Goal: Information Seeking & Learning: Learn about a topic

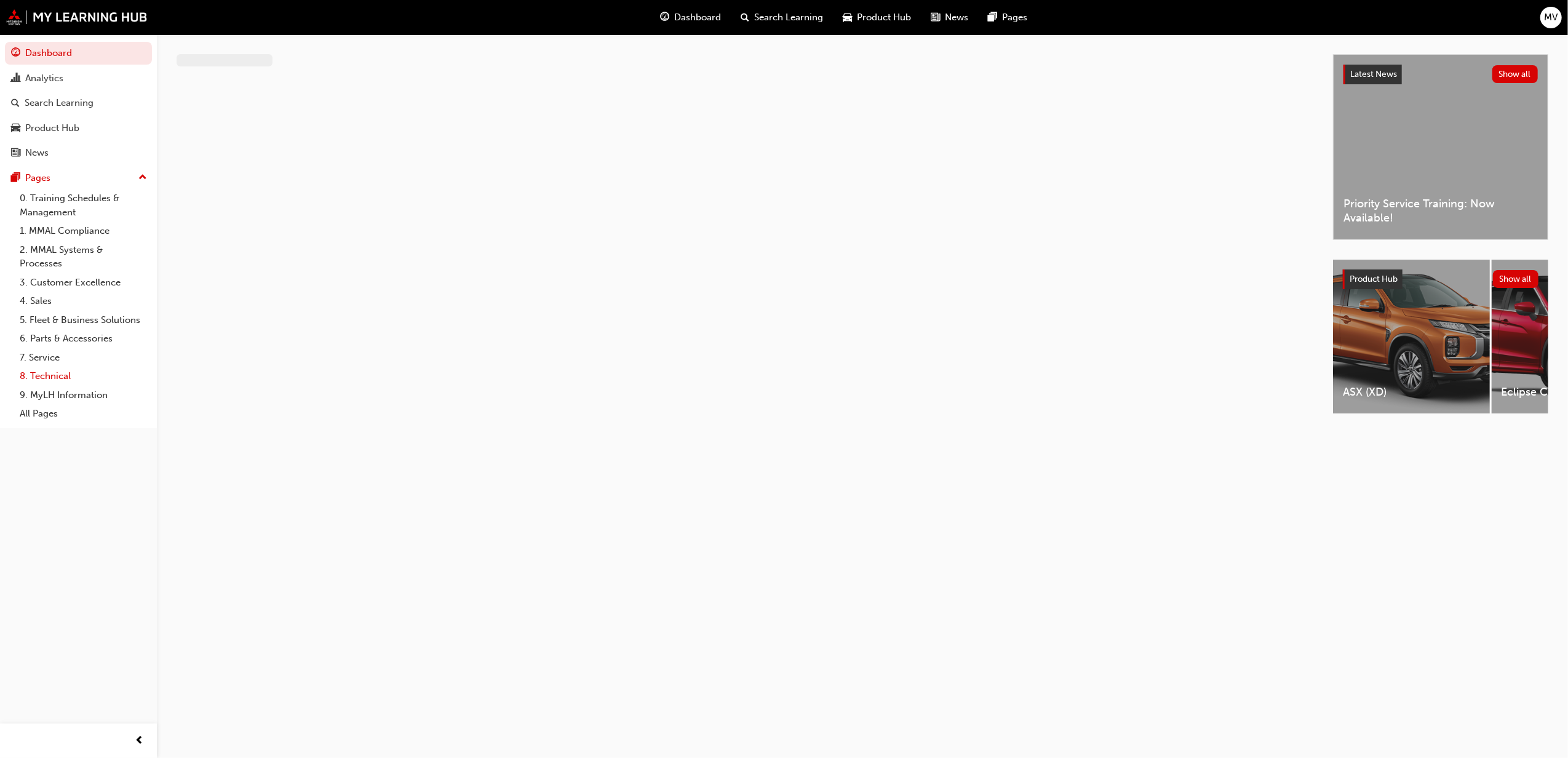
click at [46, 370] on link "8. Technical" at bounding box center [83, 376] width 137 height 19
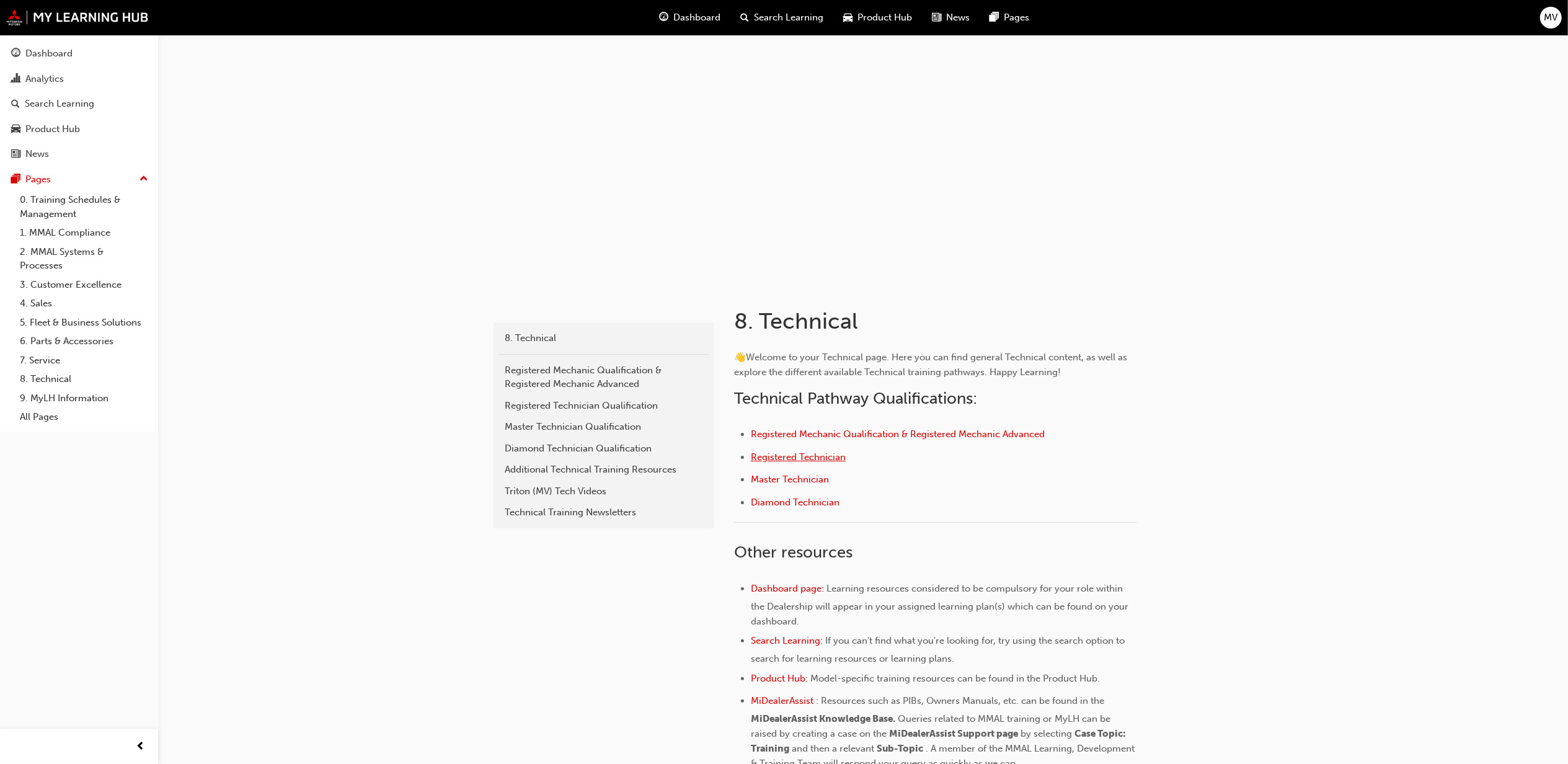
click at [807, 459] on span "Registered Technician" at bounding box center [798, 457] width 95 height 11
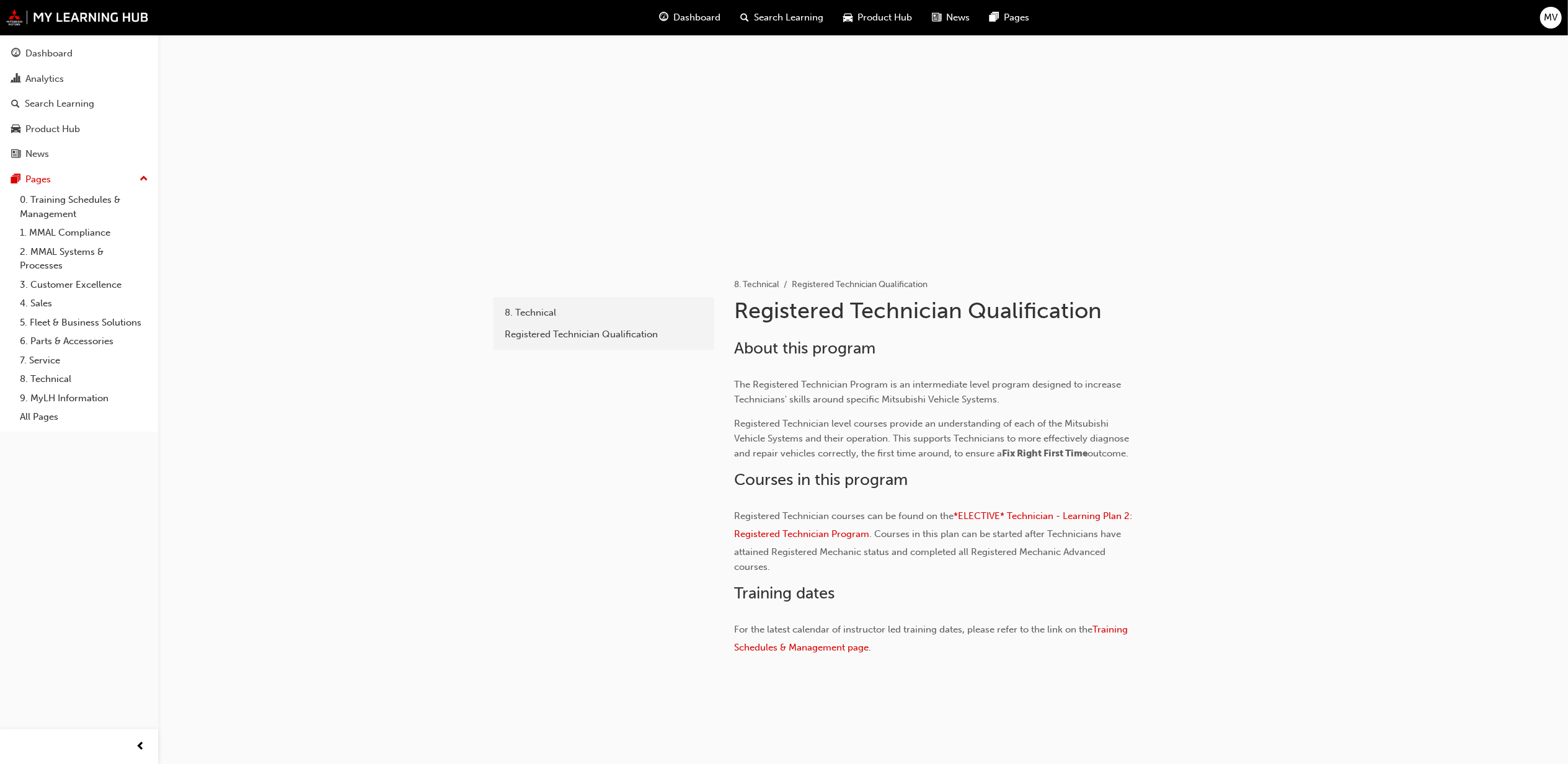
scroll to position [40, 0]
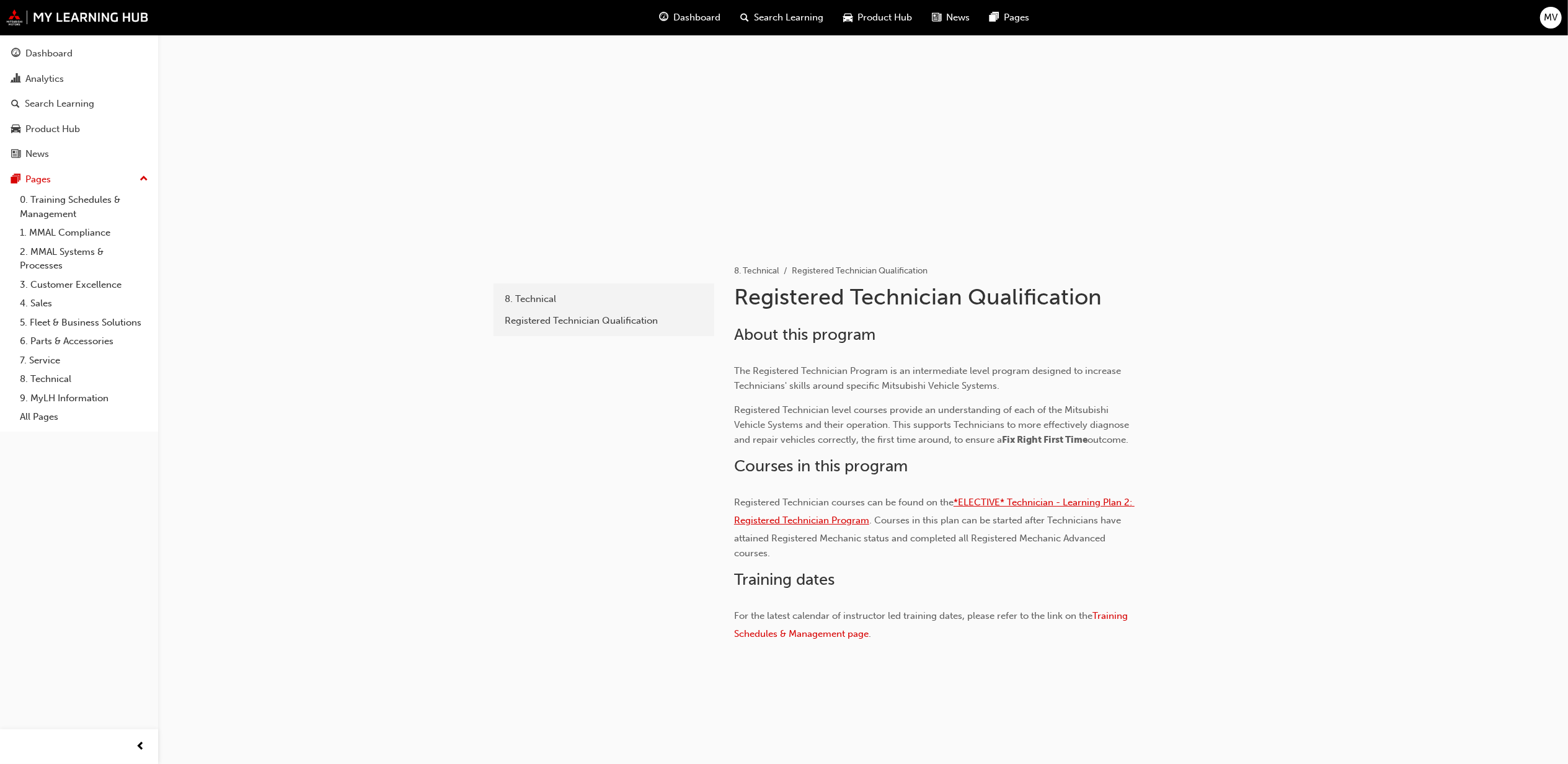
click at [1060, 501] on span "*ELECTIVE* Technician - Learning Plan 2: Registered Technician Program" at bounding box center [935, 511] width 400 height 30
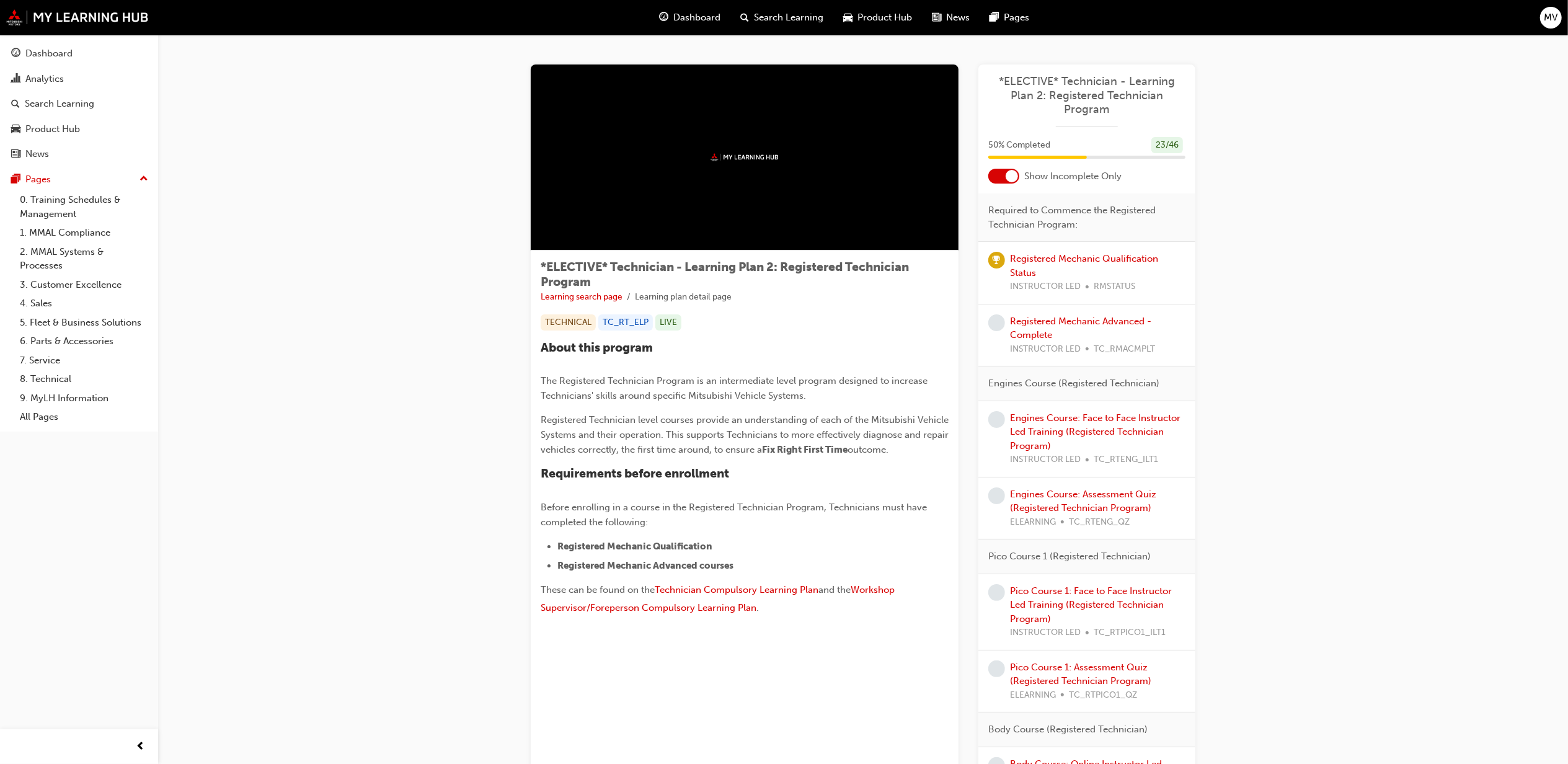
click at [1005, 173] on div at bounding box center [1004, 176] width 31 height 15
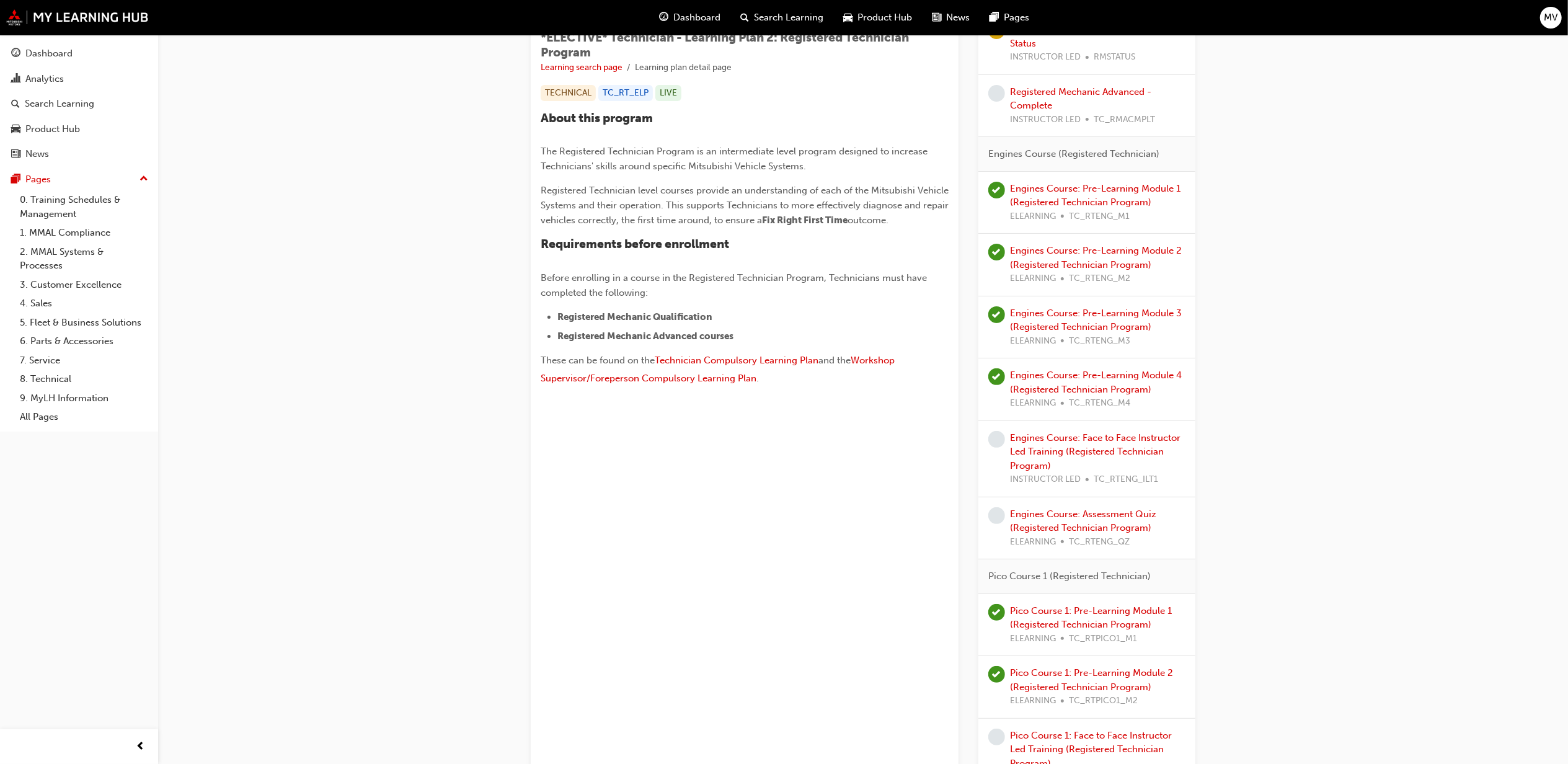
scroll to position [275, 0]
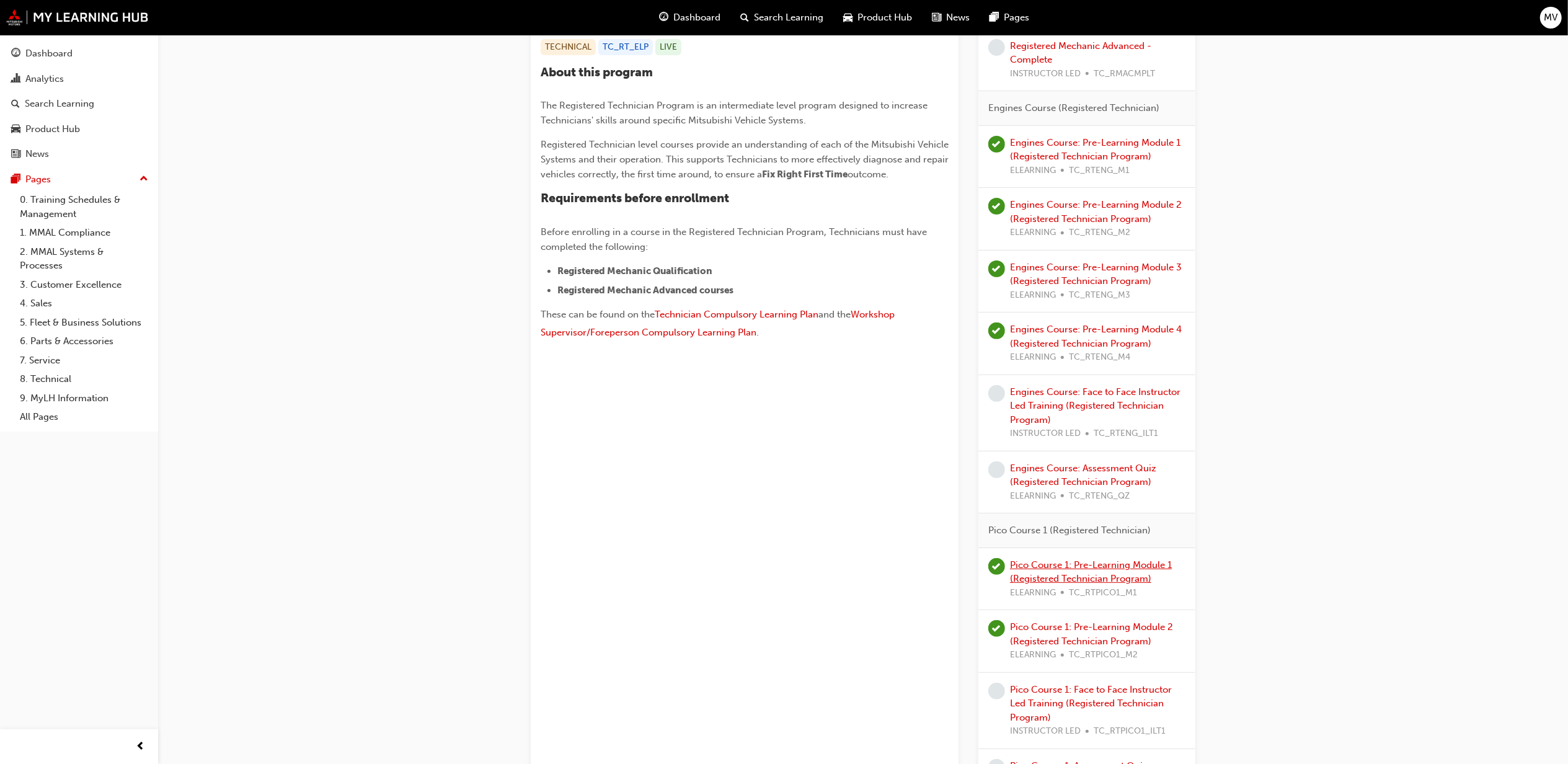
click at [1073, 576] on link "Pico Course 1: Pre-Learning Module 1 (Registered Technician Program)" at bounding box center [1091, 572] width 162 height 26
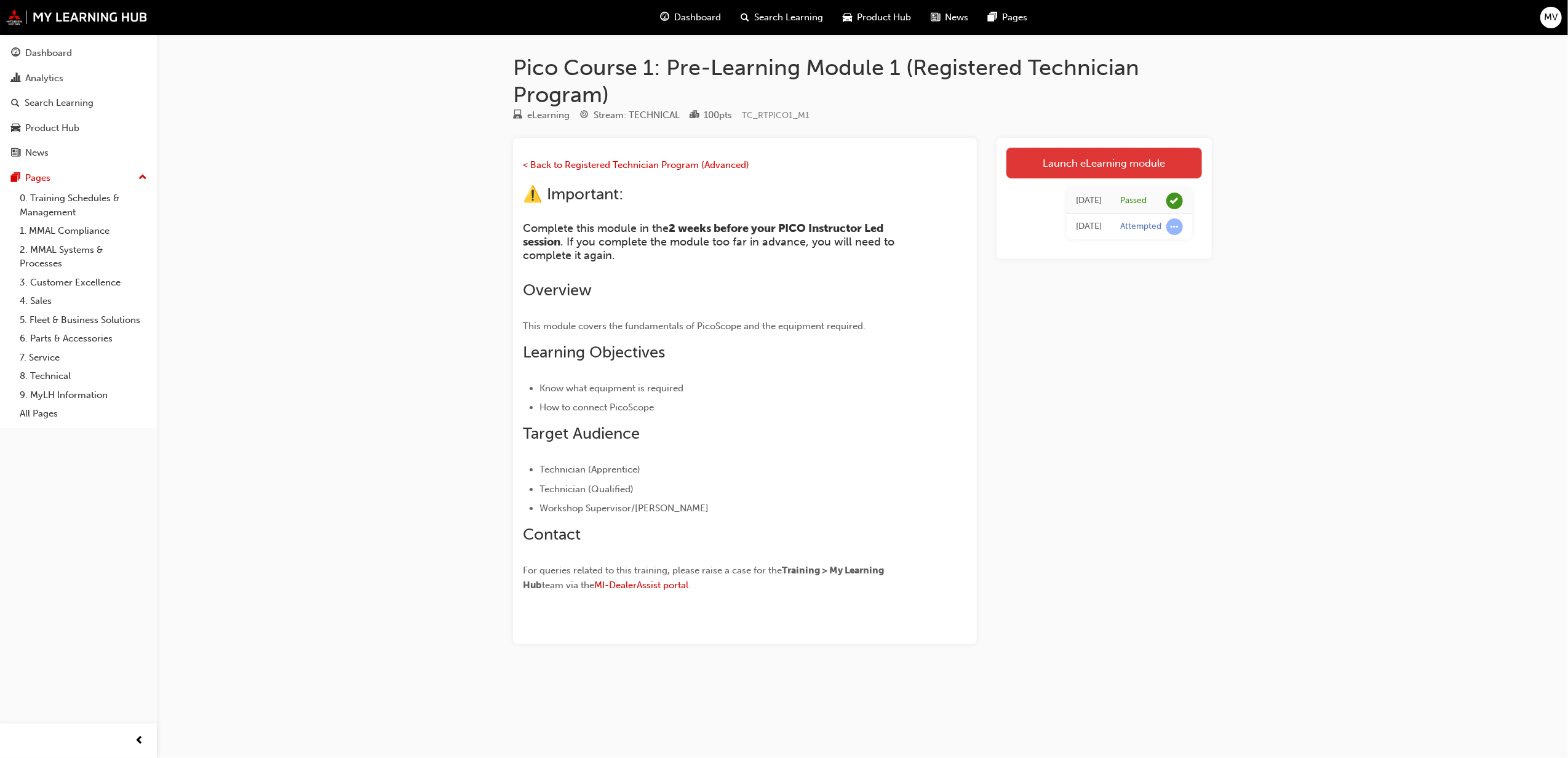
click at [1047, 164] on link "Launch eLearning module" at bounding box center [1104, 163] width 196 height 31
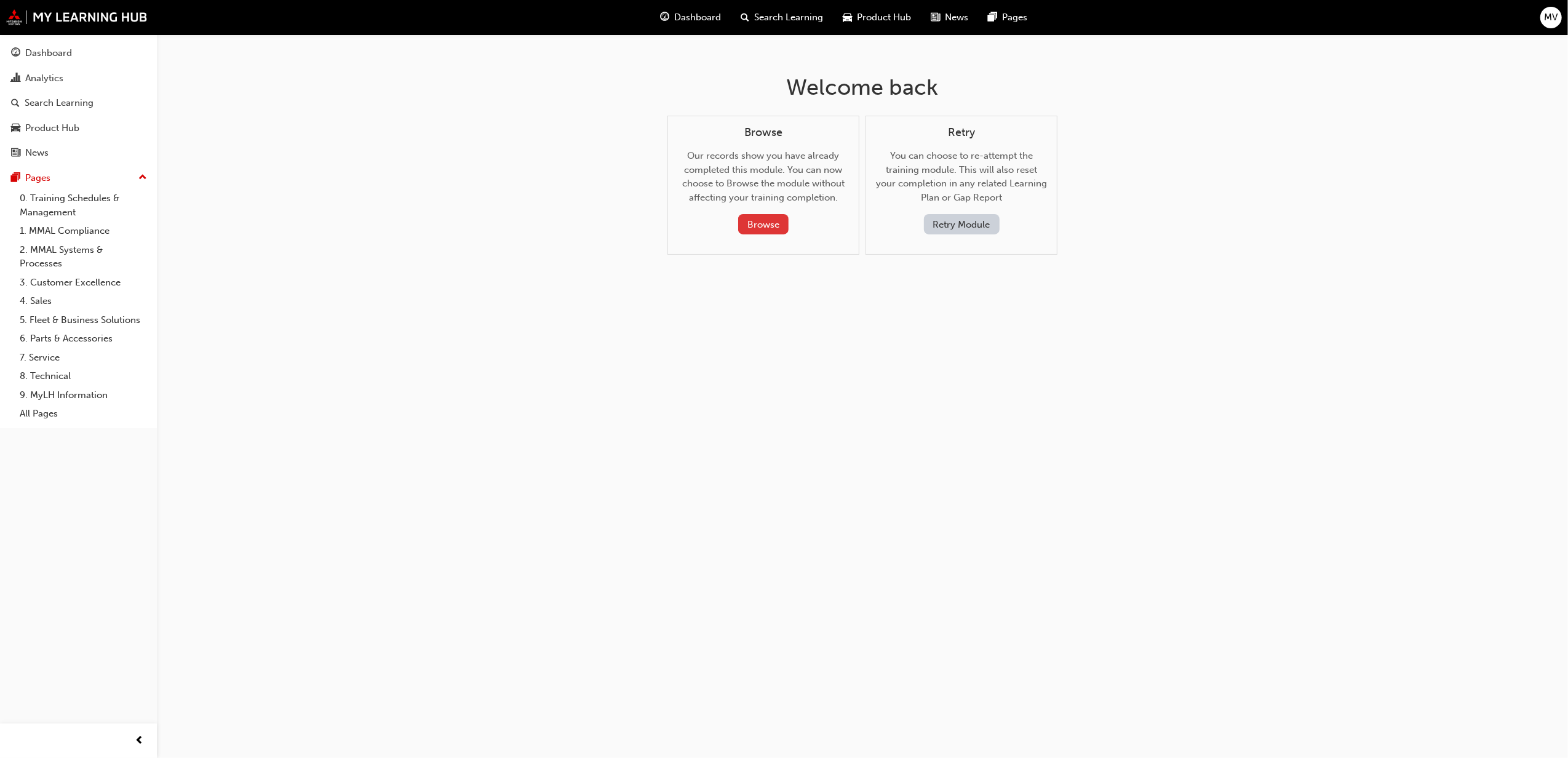
click at [759, 223] on button "Browse" at bounding box center [763, 224] width 50 height 20
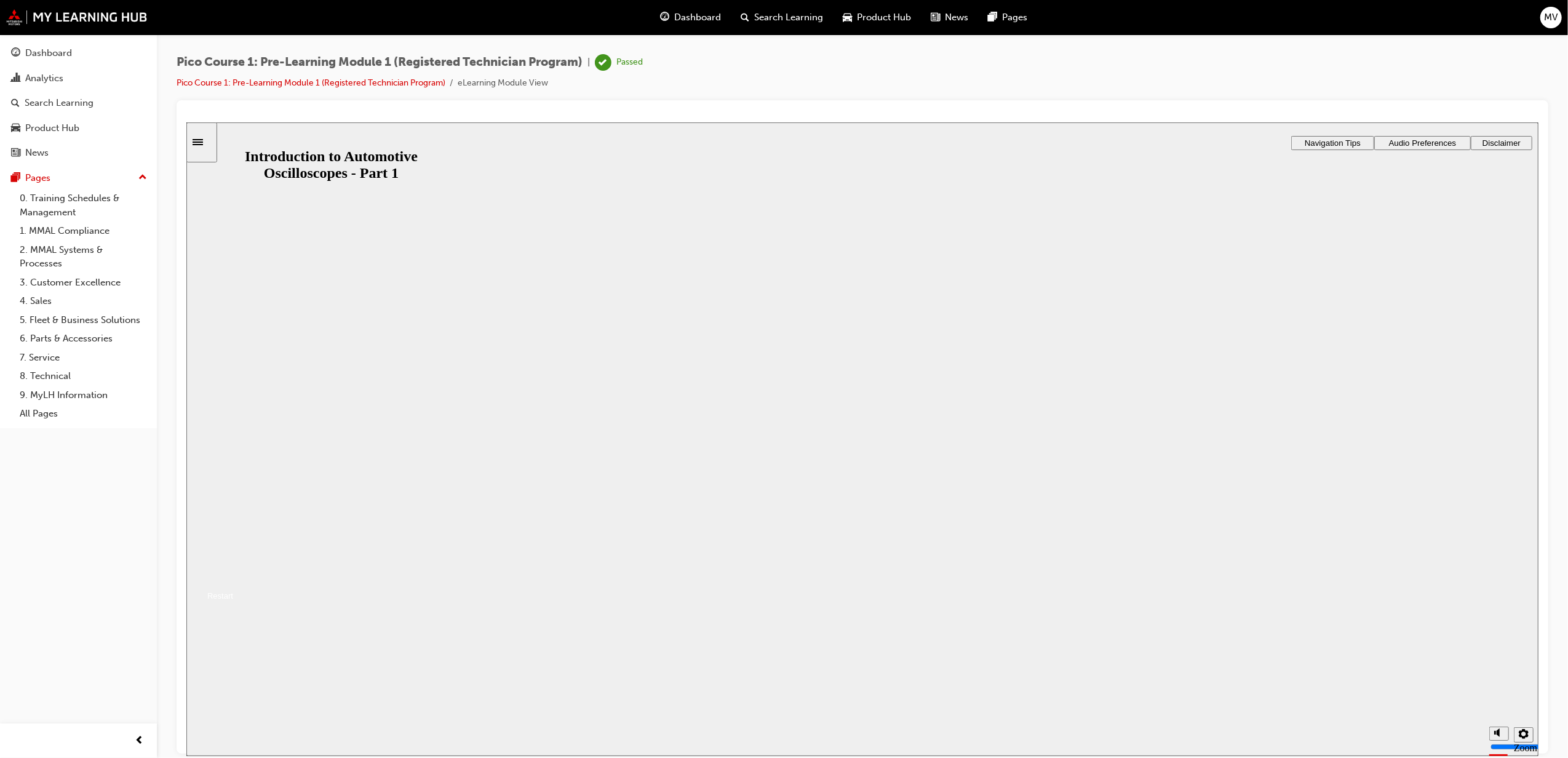
click at [233, 574] on button "Resume" at bounding box center [209, 581] width 46 height 15
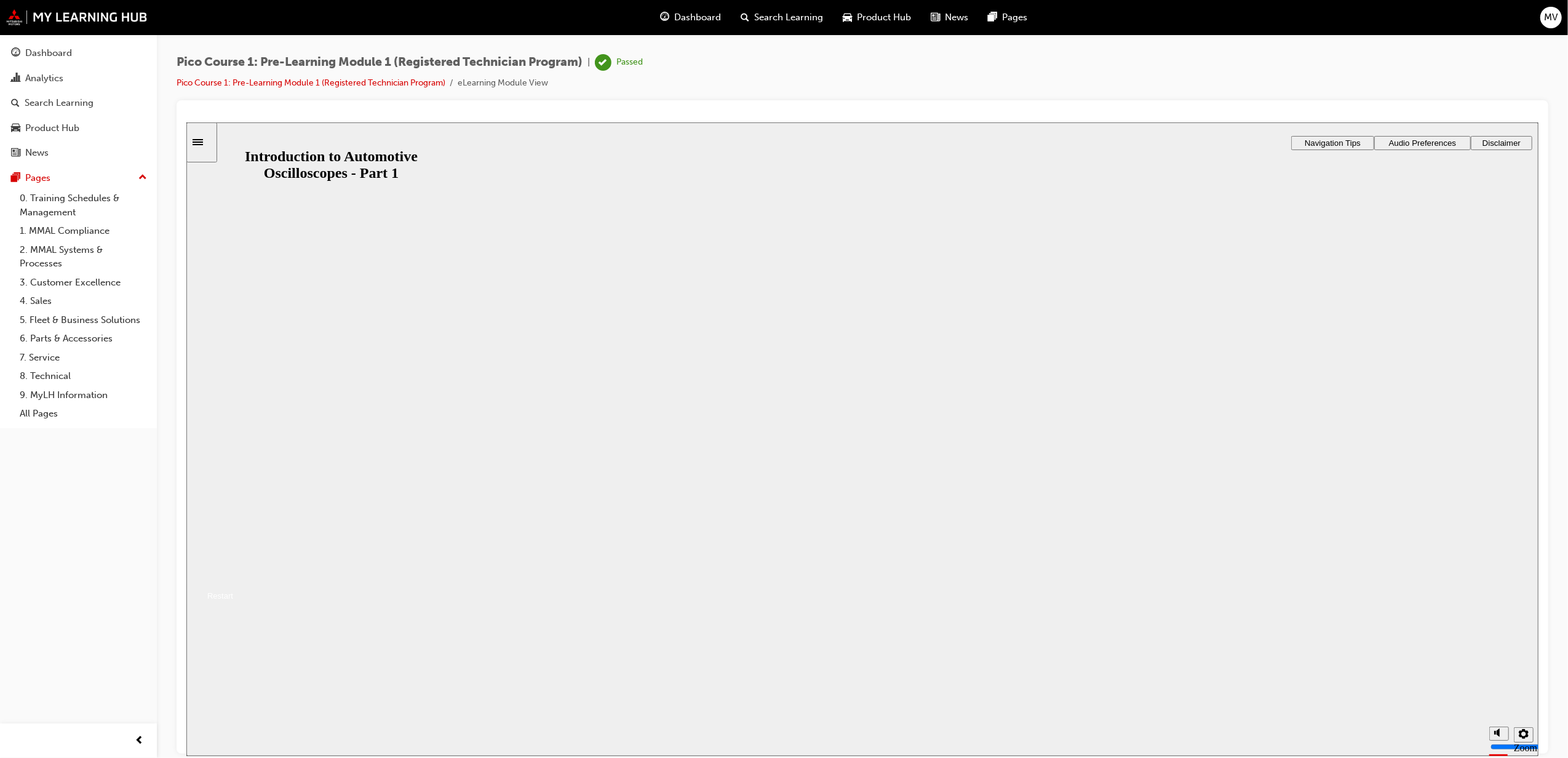
click at [233, 574] on button "Resume" at bounding box center [209, 581] width 46 height 15
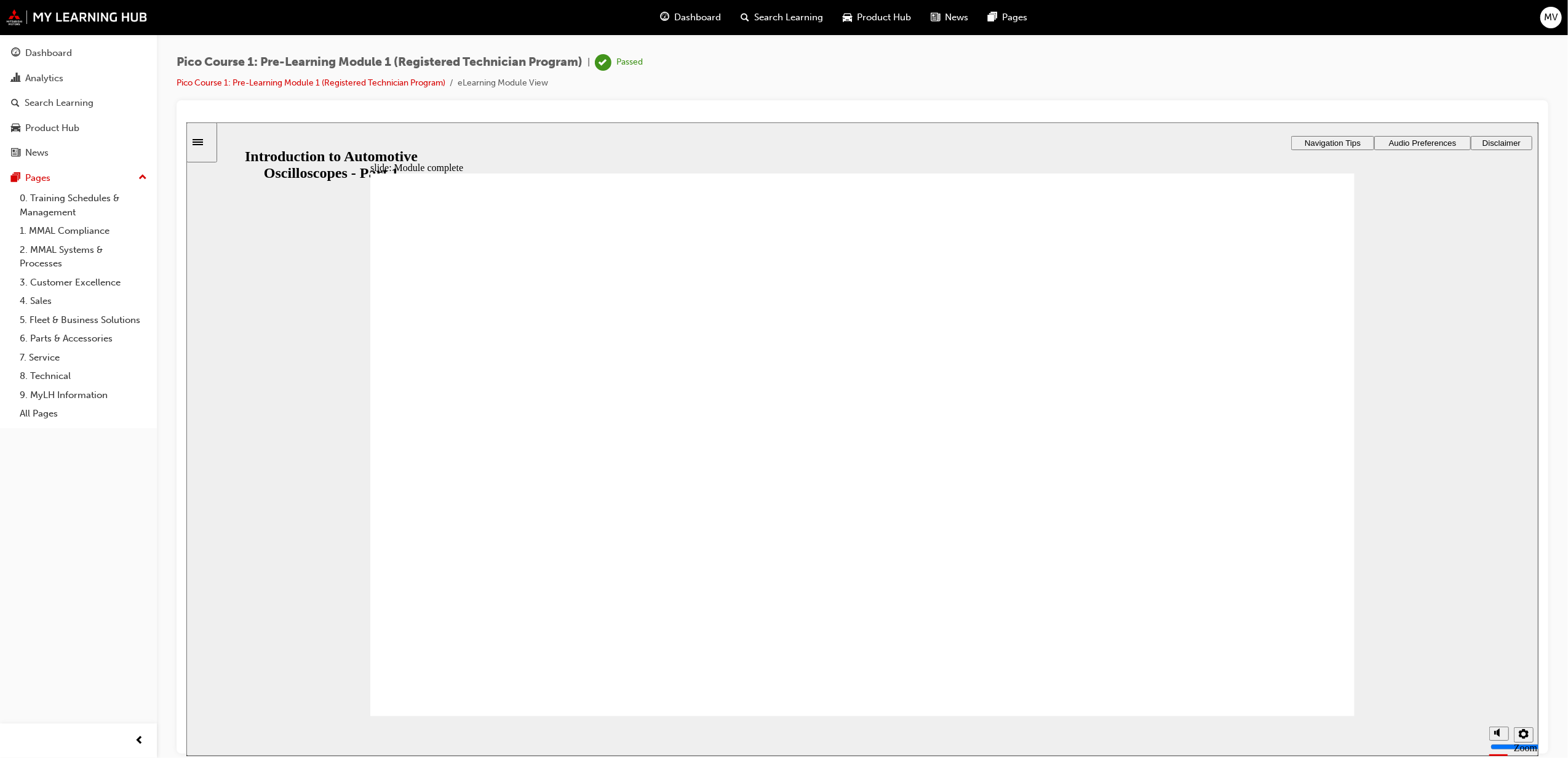
click at [202, 137] on div "Sidebar Toggle" at bounding box center [201, 142] width 21 height 9
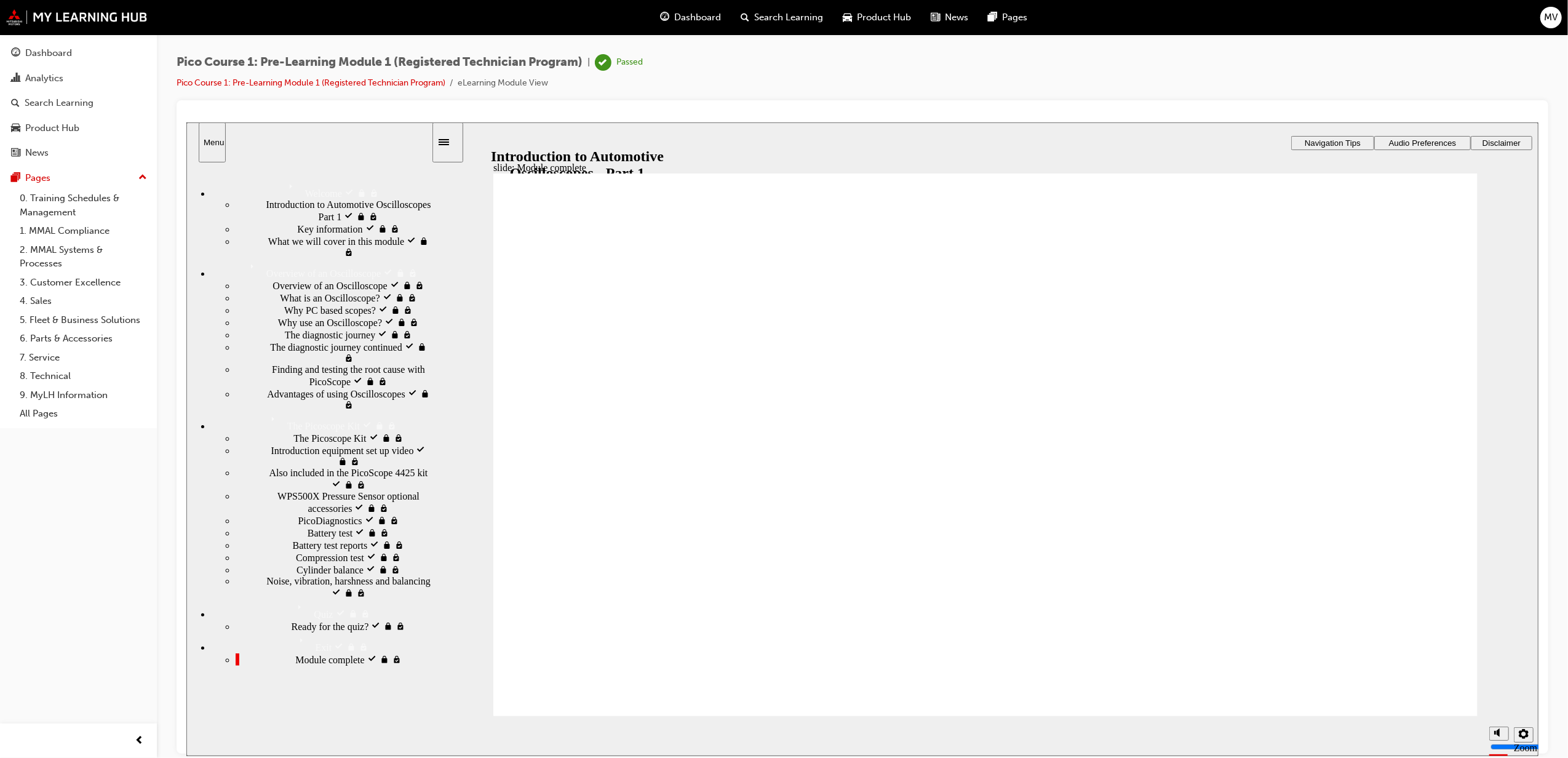
click at [302, 290] on span "Overview of an Oscilloscope visited" at bounding box center [344, 284] width 144 height 11
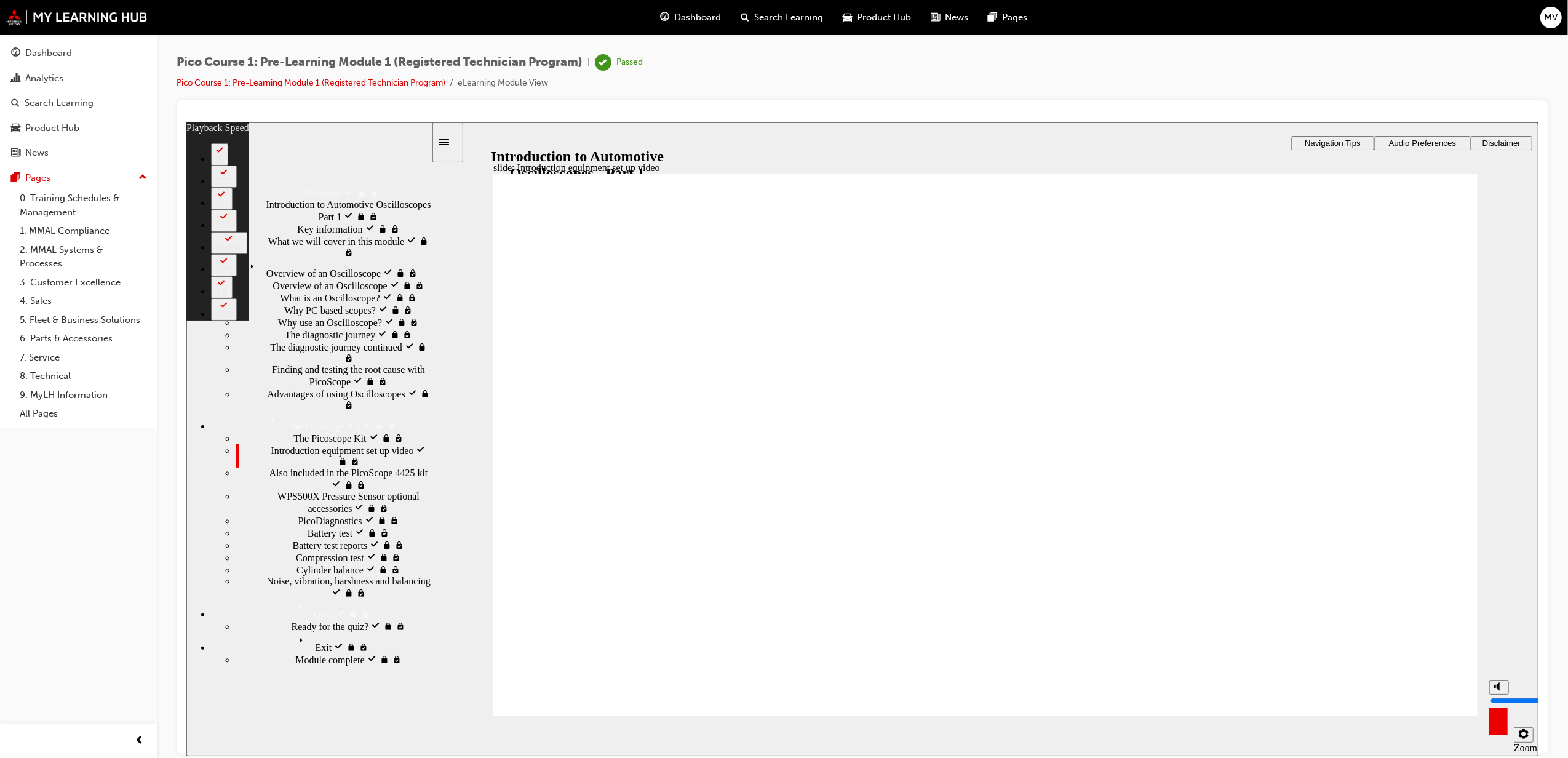
type input "14"
type input "7"
type input "14"
type input "7"
type input "6"
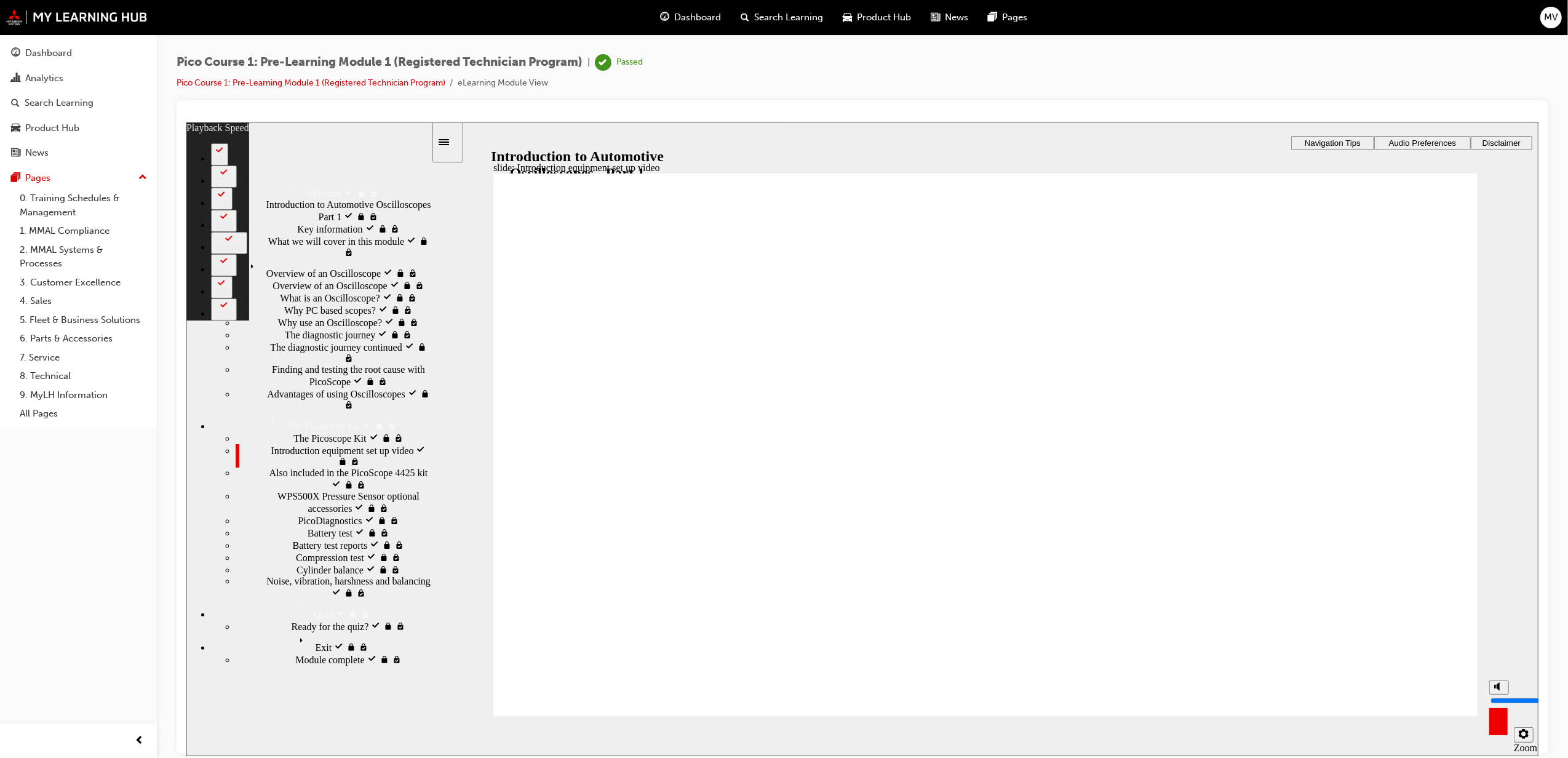
type input "14"
type input "6"
type input "5"
type input "14"
type input "5"
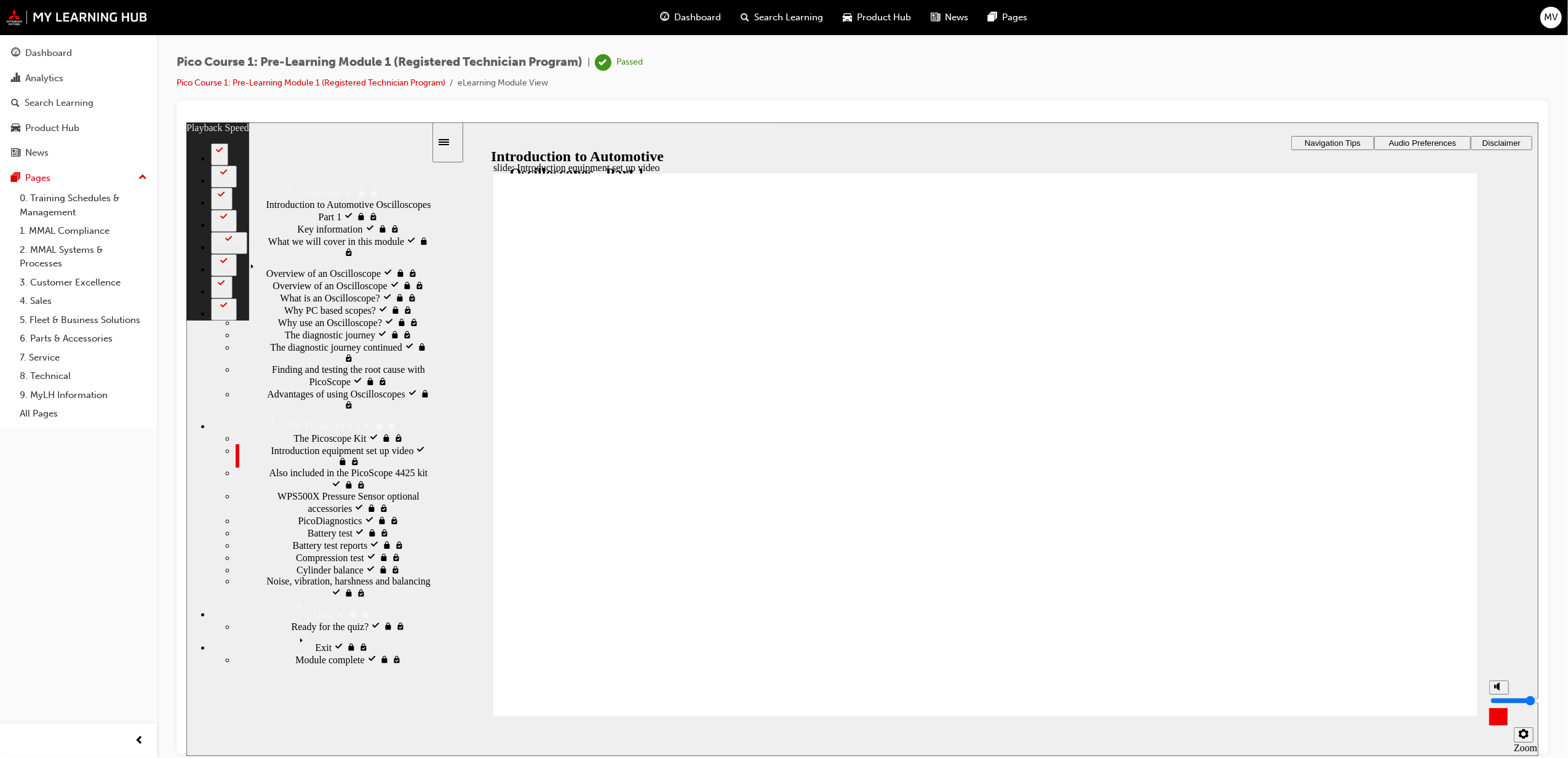
type input "17"
type input "5"
click at [1495, 697] on input "volume" at bounding box center [1530, 700] width 79 height 9
click at [1497, 702] on input "volume" at bounding box center [1530, 700] width 79 height 9
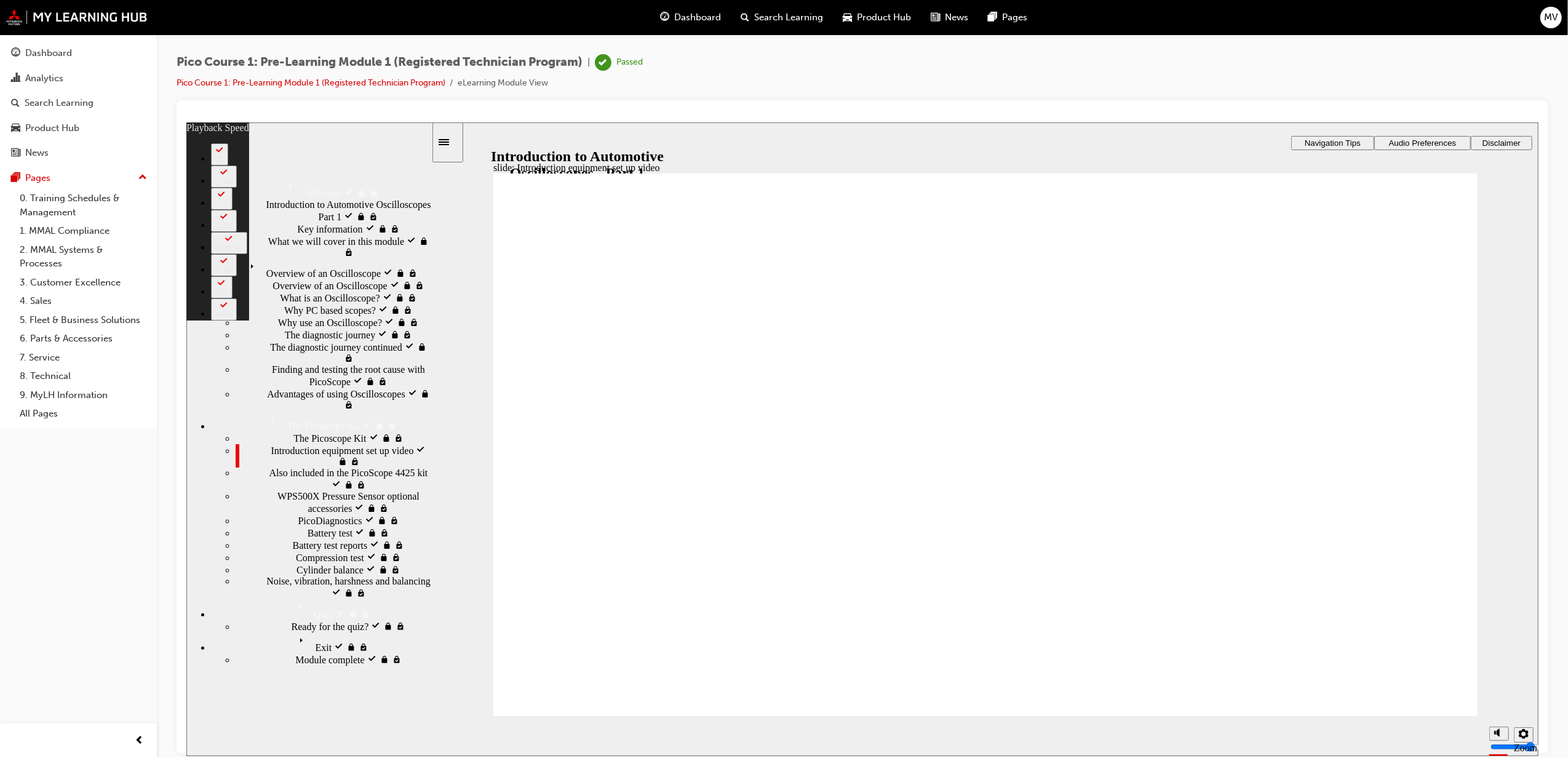
drag, startPoint x: 1080, startPoint y: 672, endPoint x: 1095, endPoint y: 672, distance: 15.0
drag, startPoint x: 1099, startPoint y: 672, endPoint x: 1108, endPoint y: 672, distance: 9.0
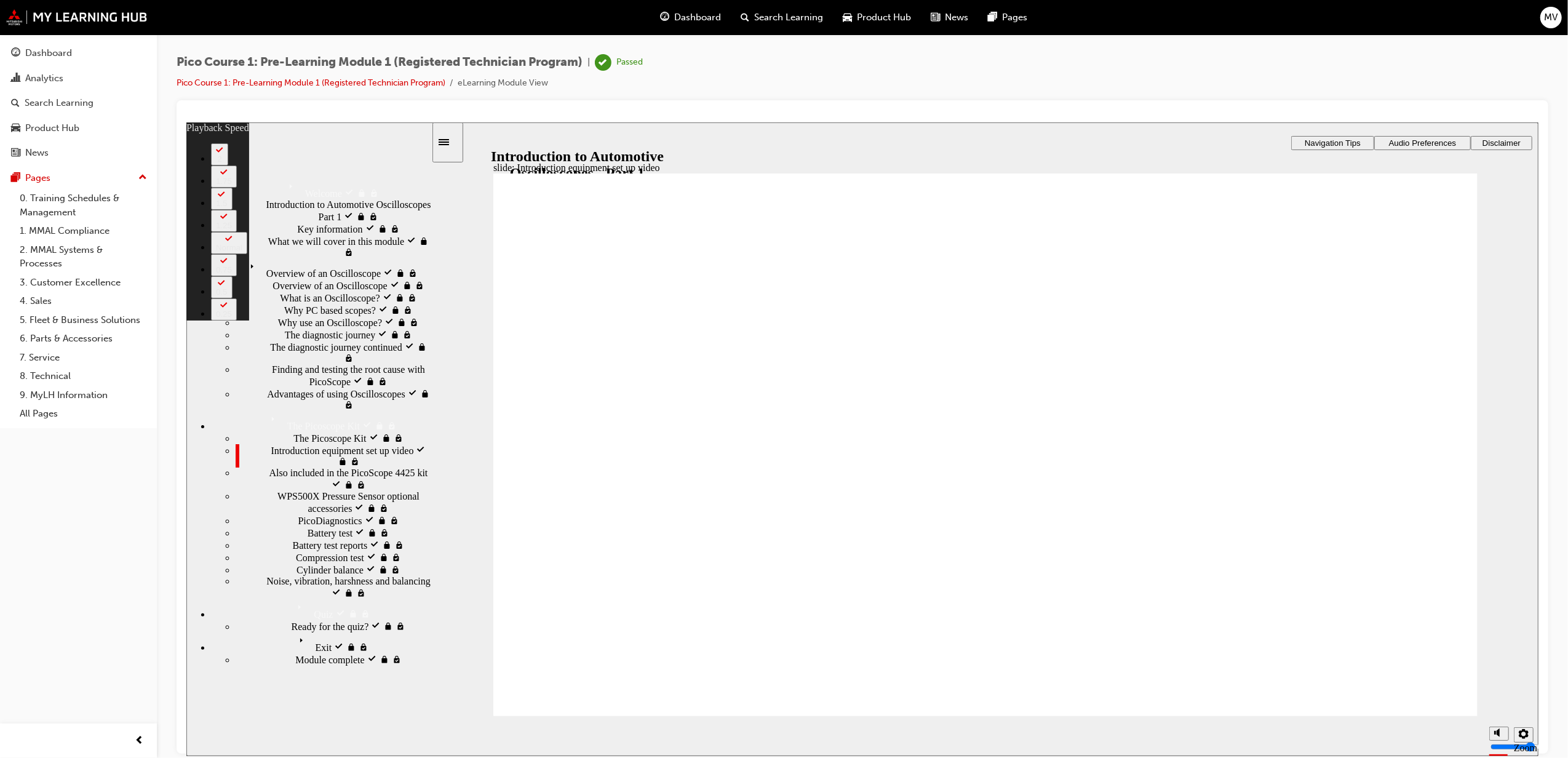
type input "146"
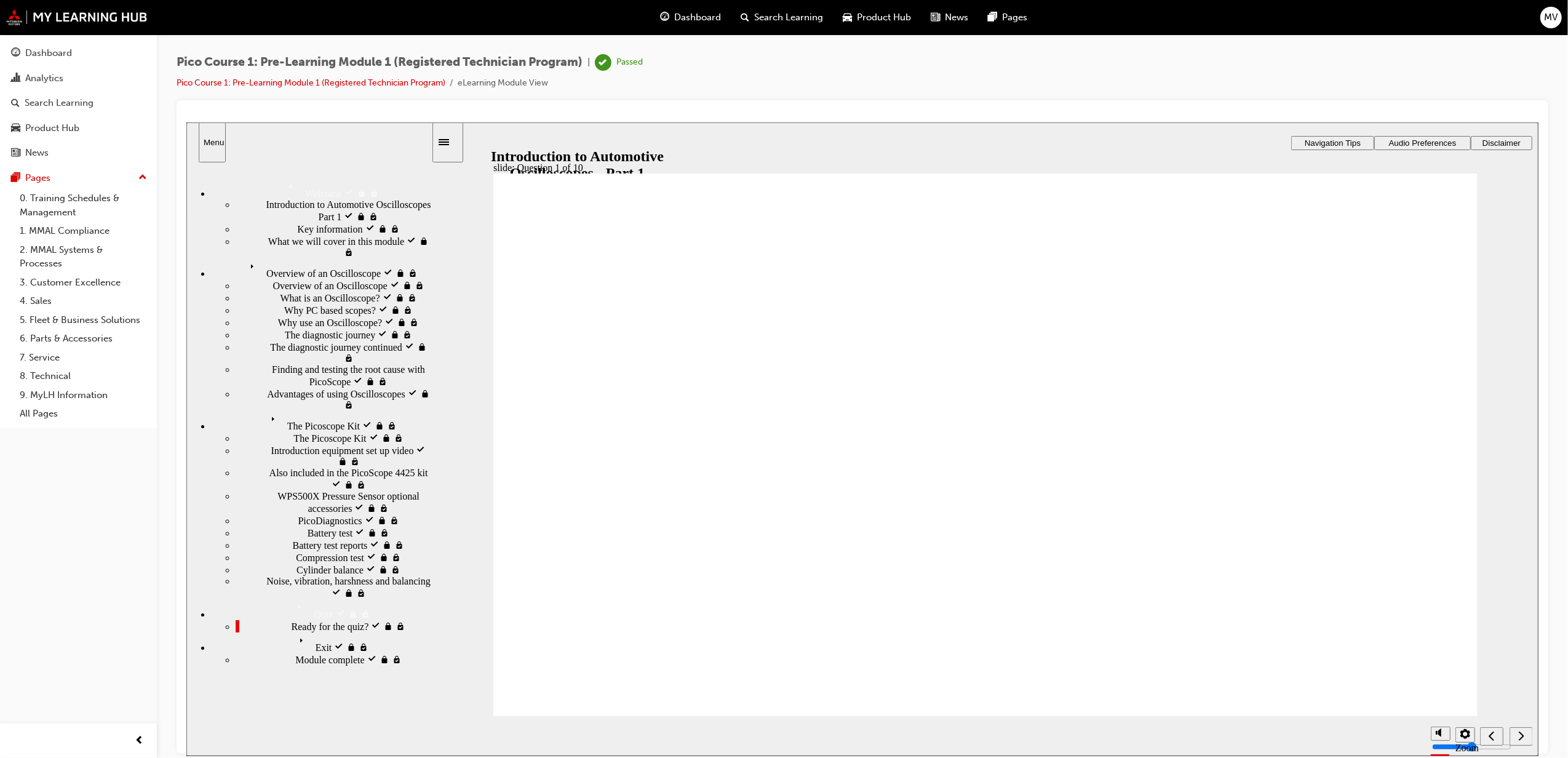
click at [294, 631] on span "Exit visited" at bounding box center [317, 637] width 45 height 11
drag, startPoint x: 355, startPoint y: 498, endPoint x: 345, endPoint y: 502, distance: 10.8
click at [353, 499] on nav "Welcome Welcome Introduction to Automotive Oscilloscopes Part 1 visited Introdu…" at bounding box center [308, 461] width 245 height 586
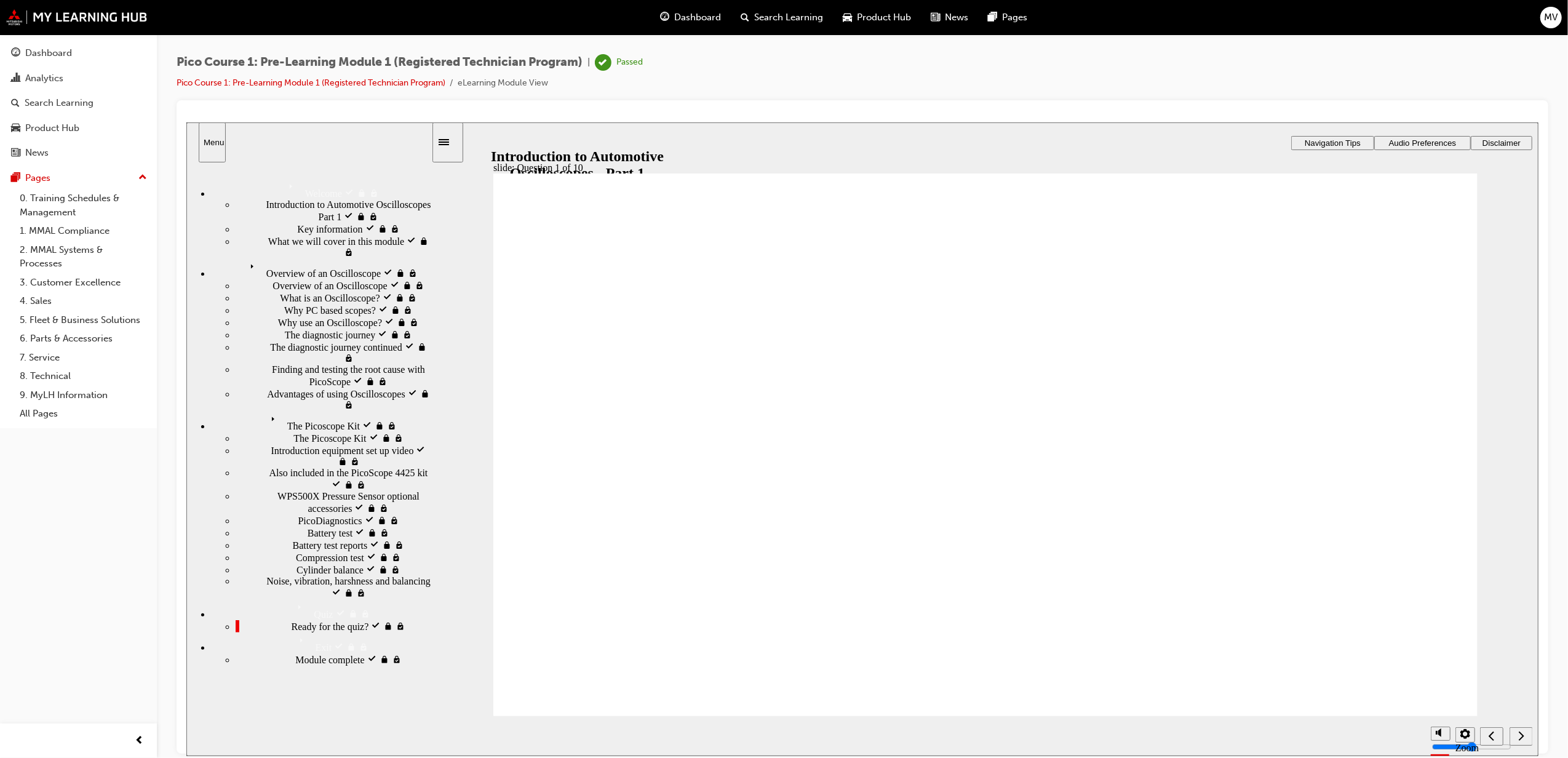
click at [311, 653] on div "Module complete Module complete" at bounding box center [333, 659] width 196 height 12
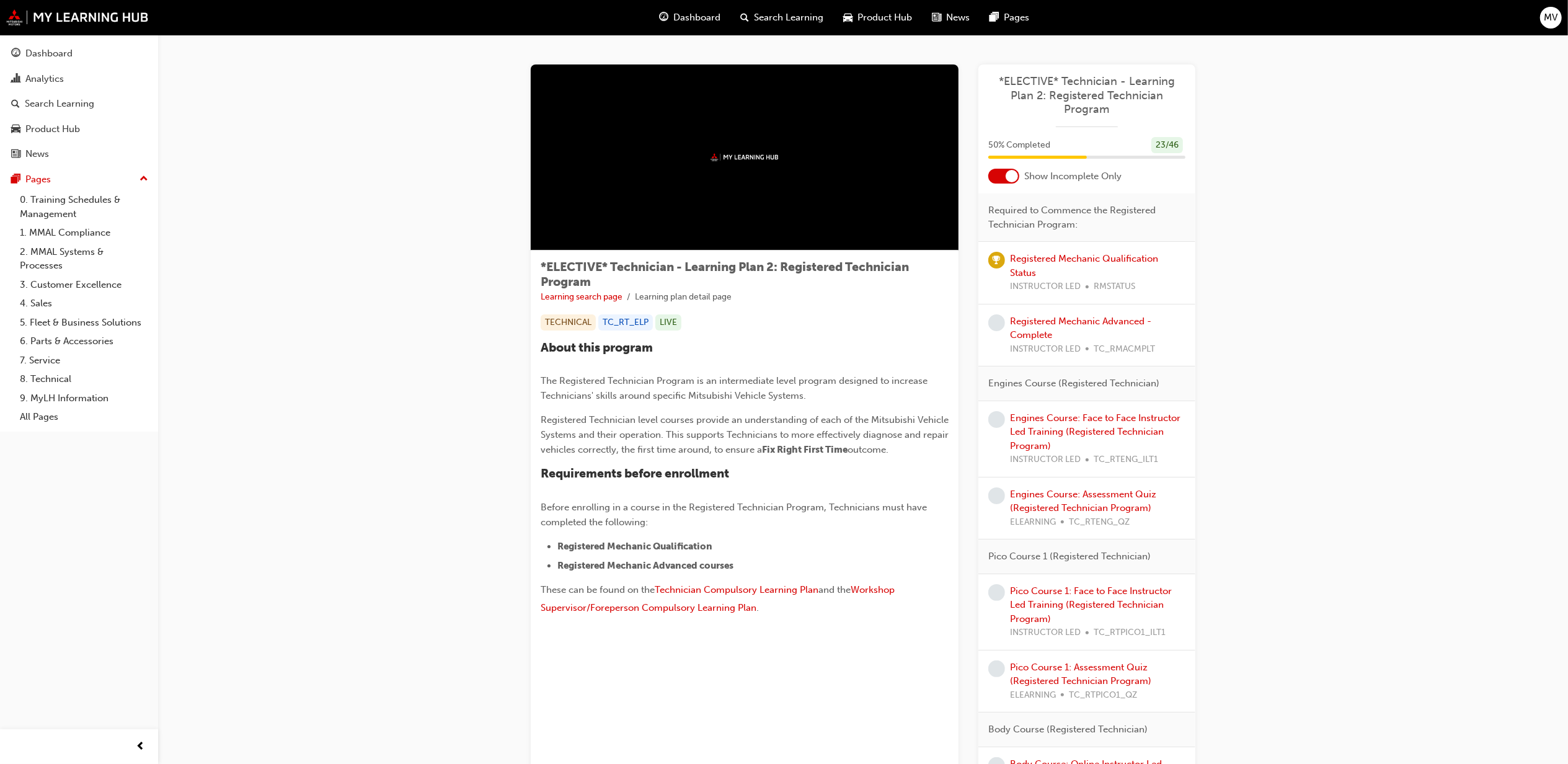
click at [1002, 173] on div at bounding box center [1004, 176] width 31 height 15
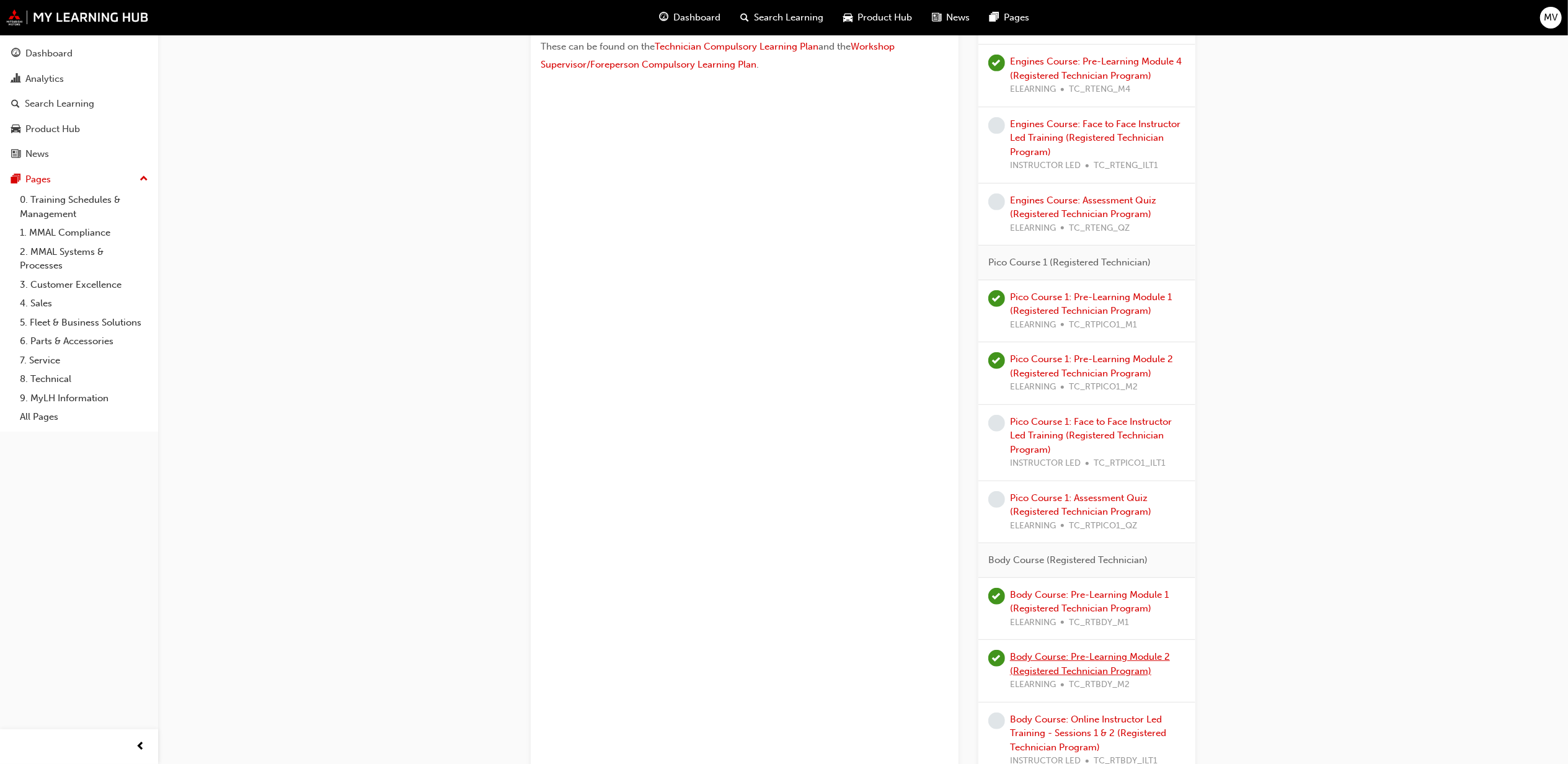
scroll to position [552, 0]
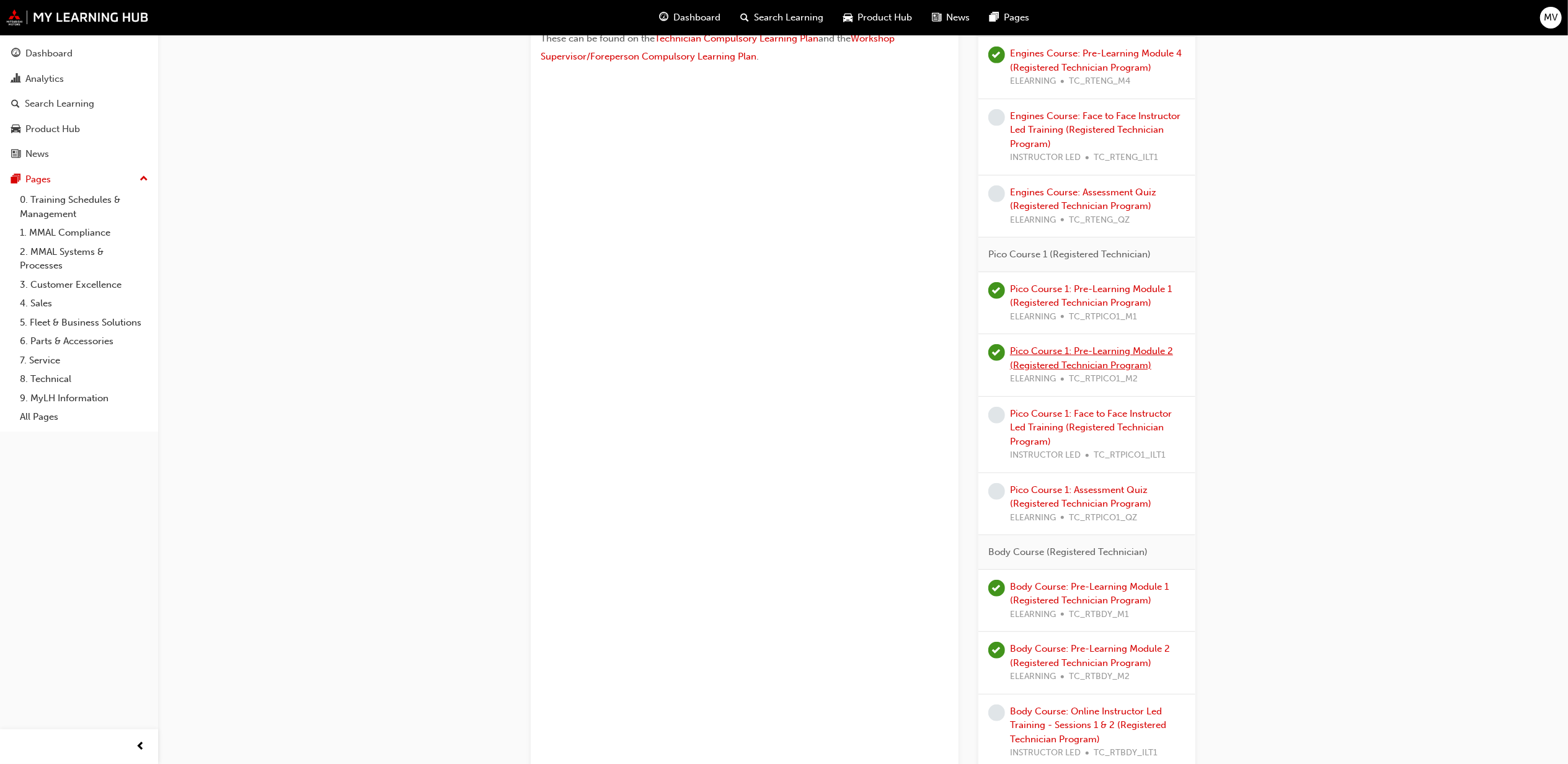
click at [1053, 358] on link "Pico Course 1: Pre-Learning Module 2 (Registered Technician Program)" at bounding box center [1091, 358] width 163 height 26
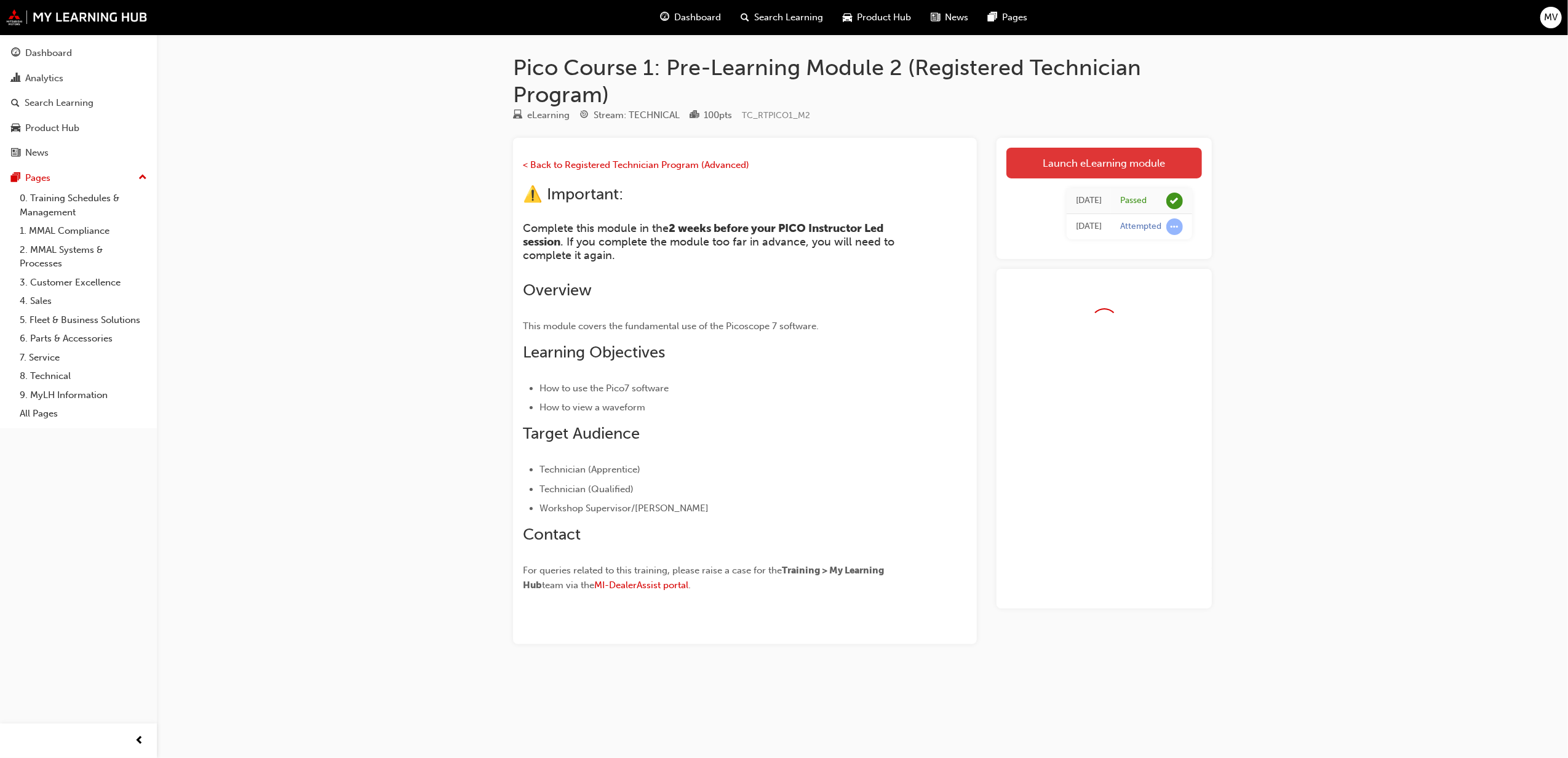
click at [1092, 155] on link "Launch eLearning module" at bounding box center [1104, 163] width 196 height 31
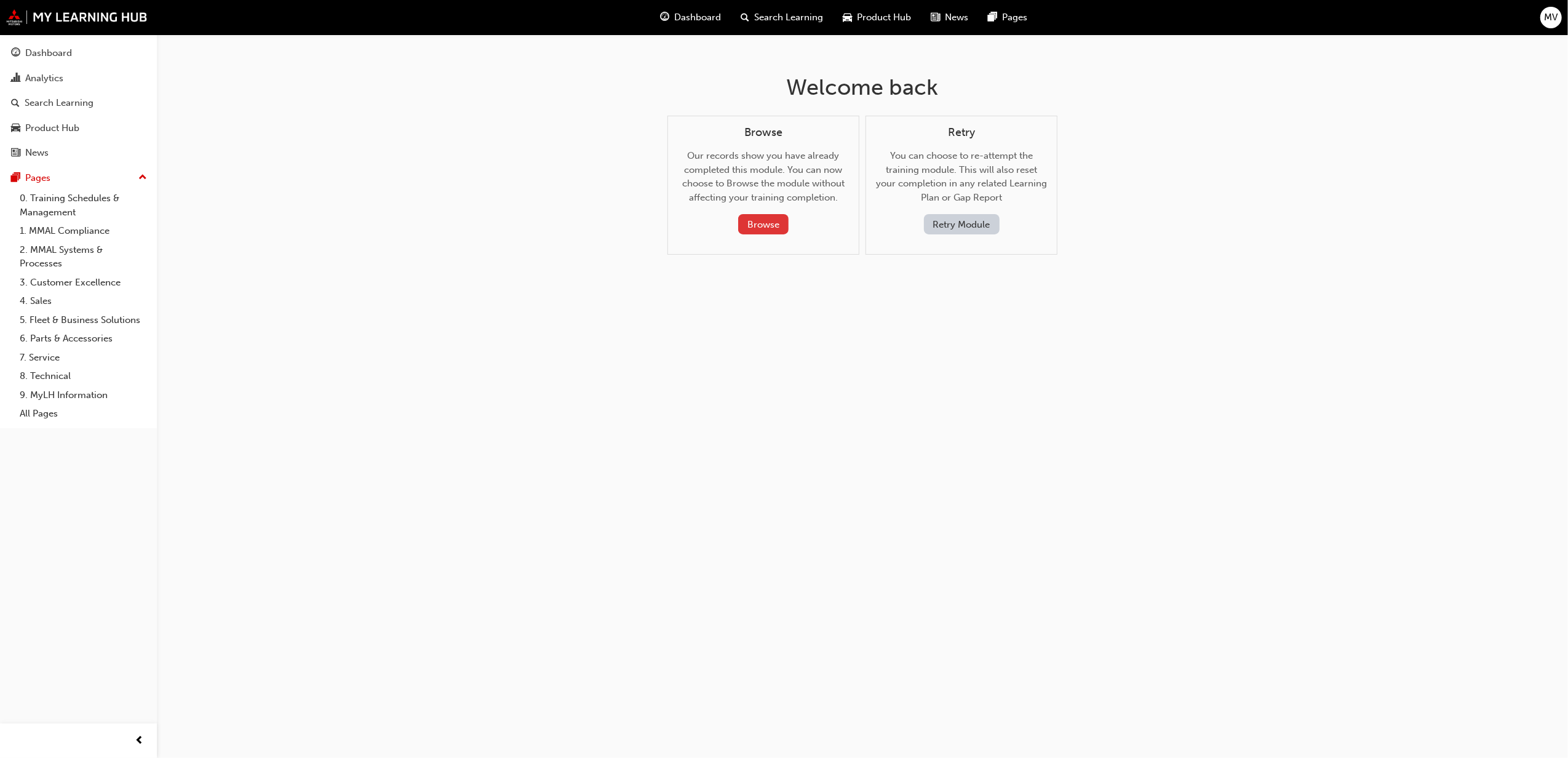
click at [773, 227] on button "Browse" at bounding box center [763, 224] width 50 height 20
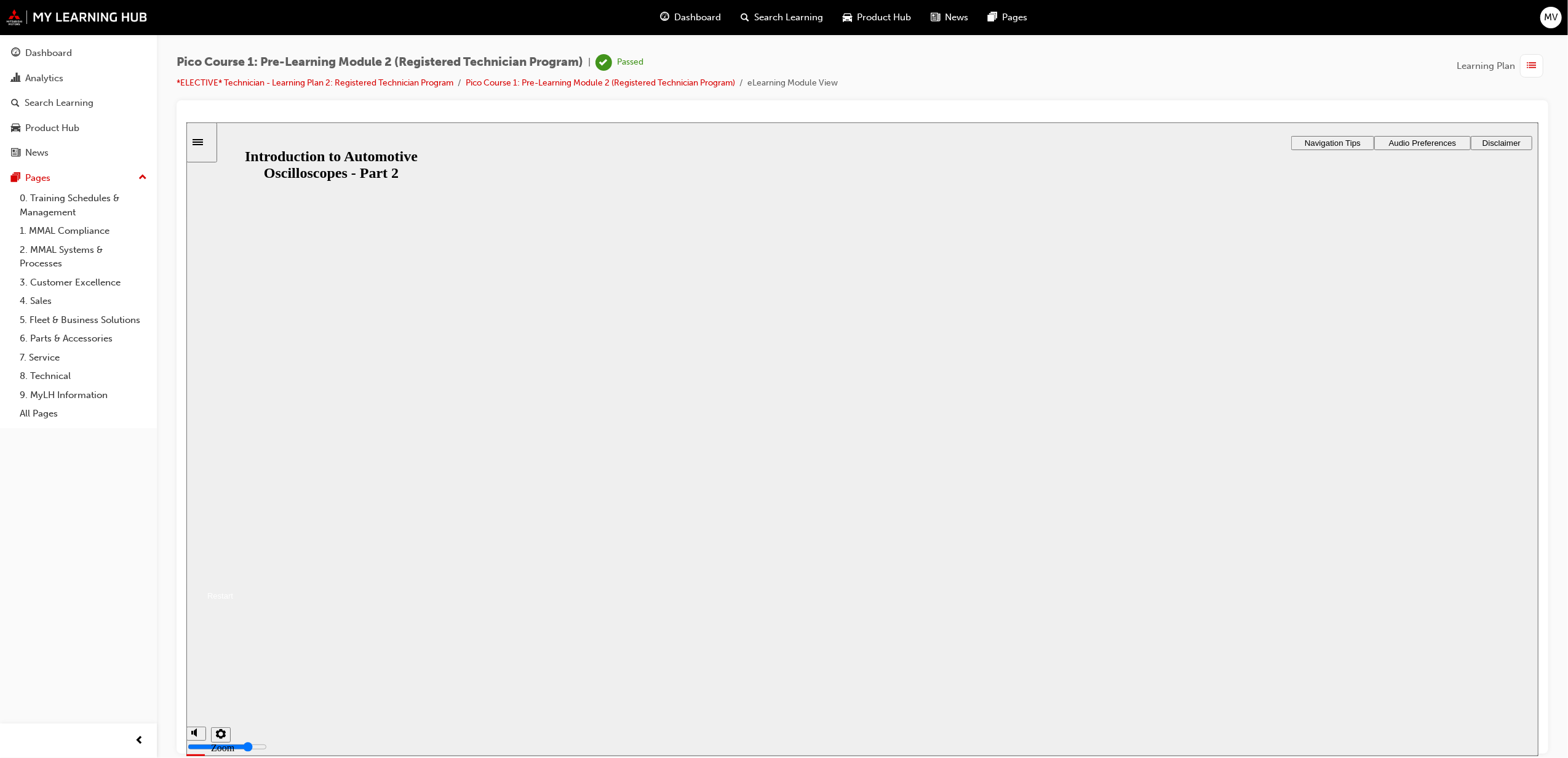
click at [233, 574] on button "Resume" at bounding box center [209, 581] width 46 height 15
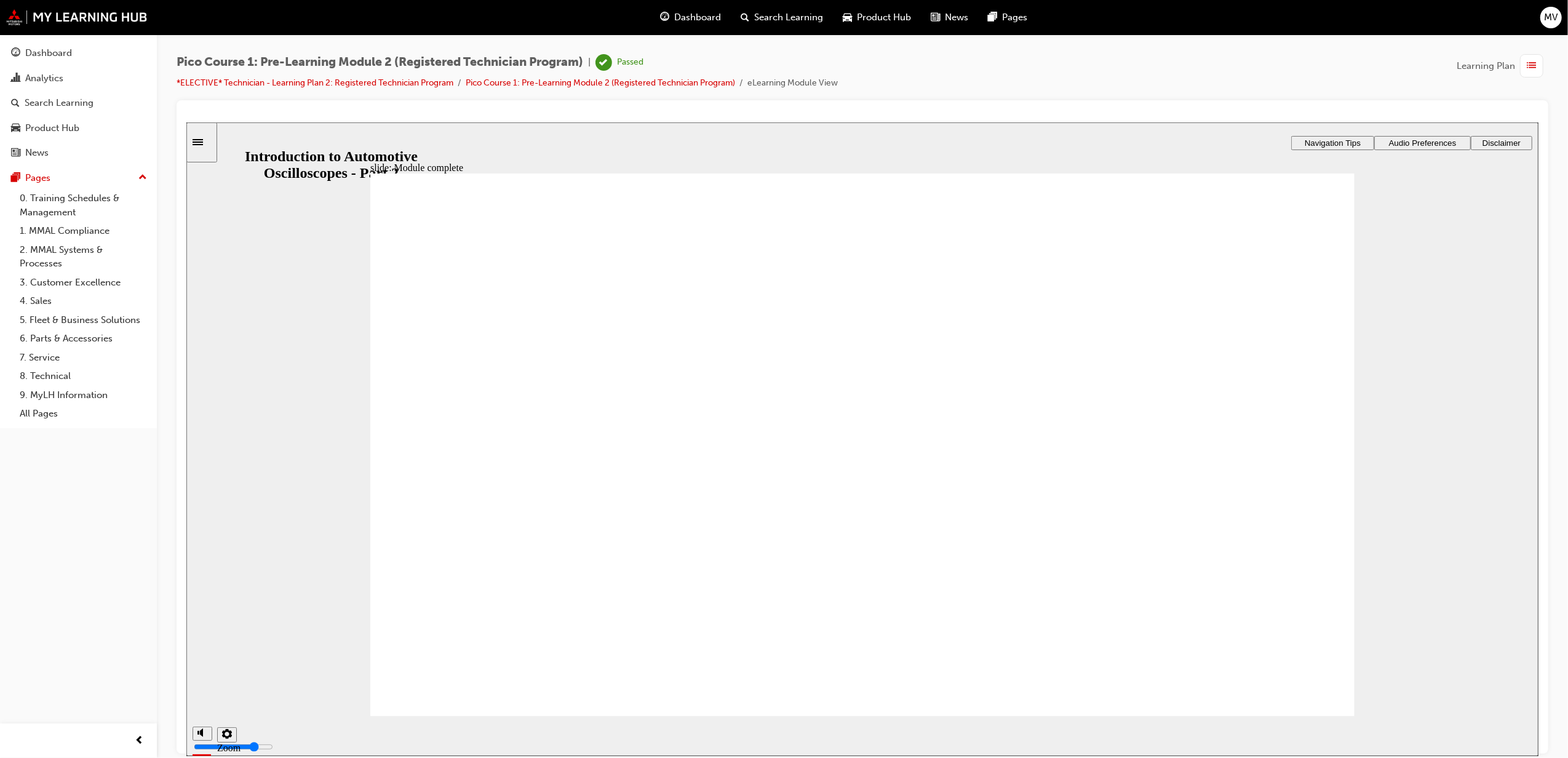
click at [204, 146] on div "Sidebar Toggle" at bounding box center [201, 142] width 21 height 9
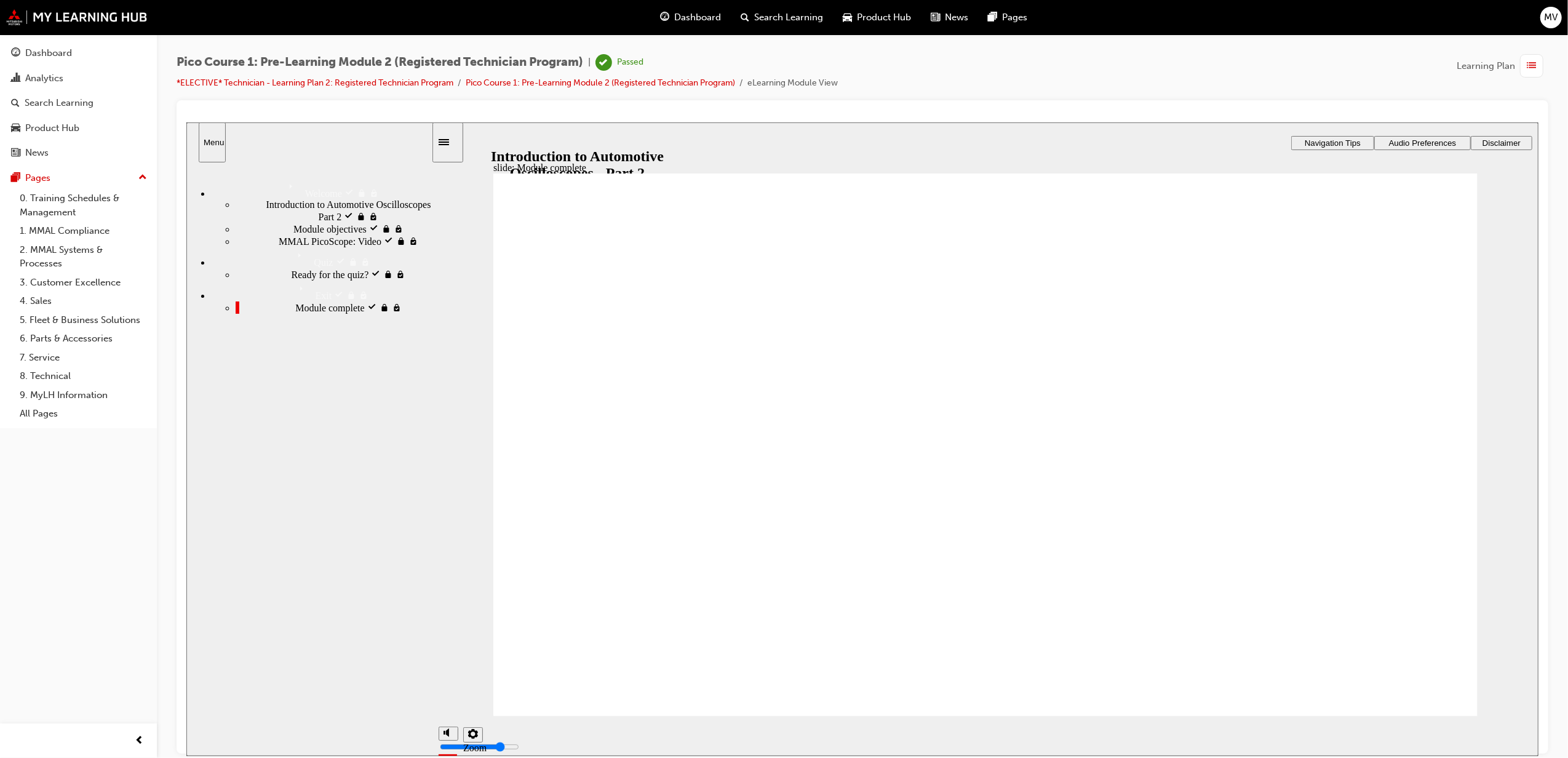
click at [271, 202] on span "Introduction to Automotive Oscilloscopes Part 2 visited" at bounding box center [348, 209] width 164 height 22
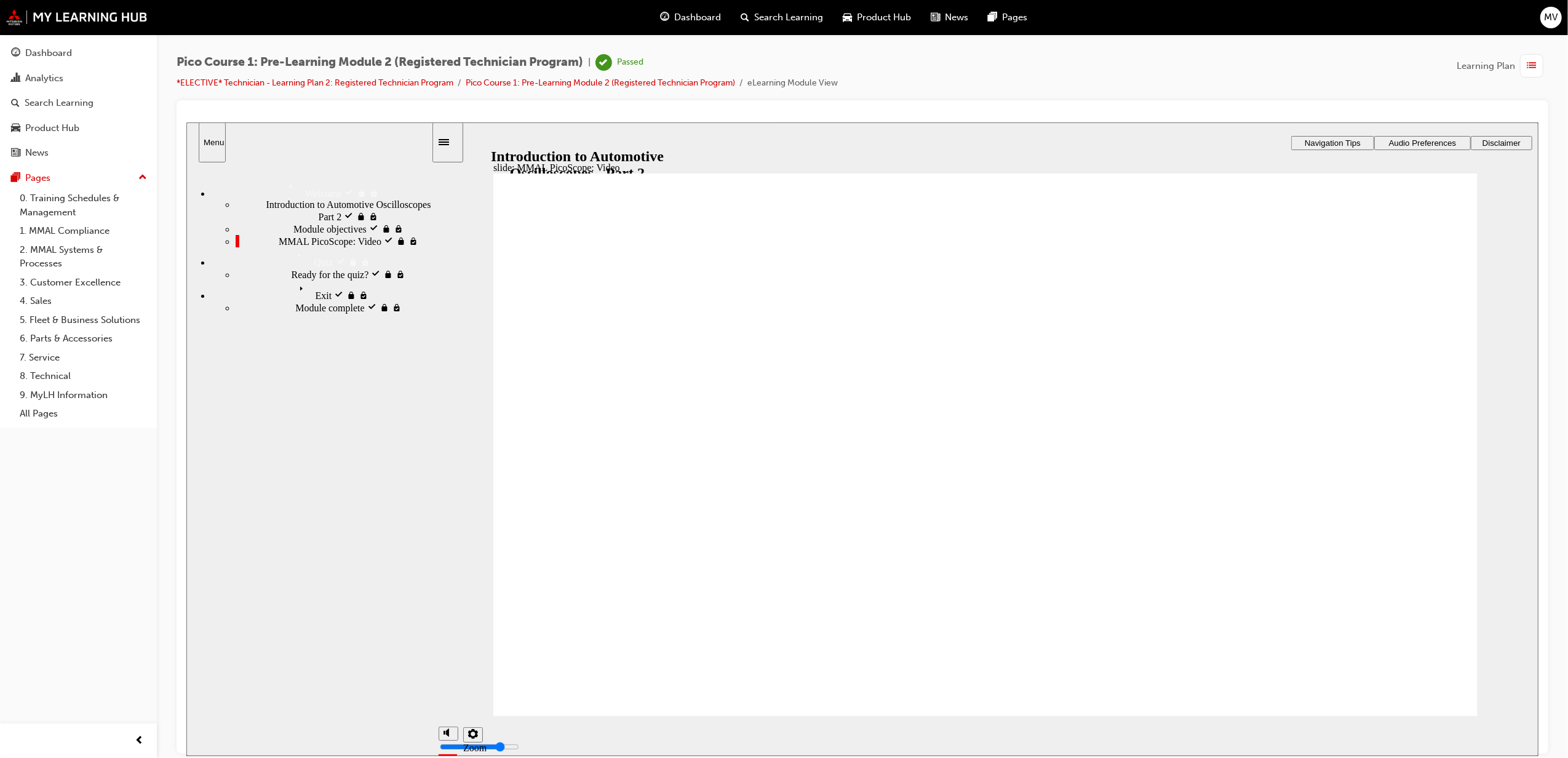
drag, startPoint x: 1090, startPoint y: 594, endPoint x: 1077, endPoint y: 590, distance: 13.6
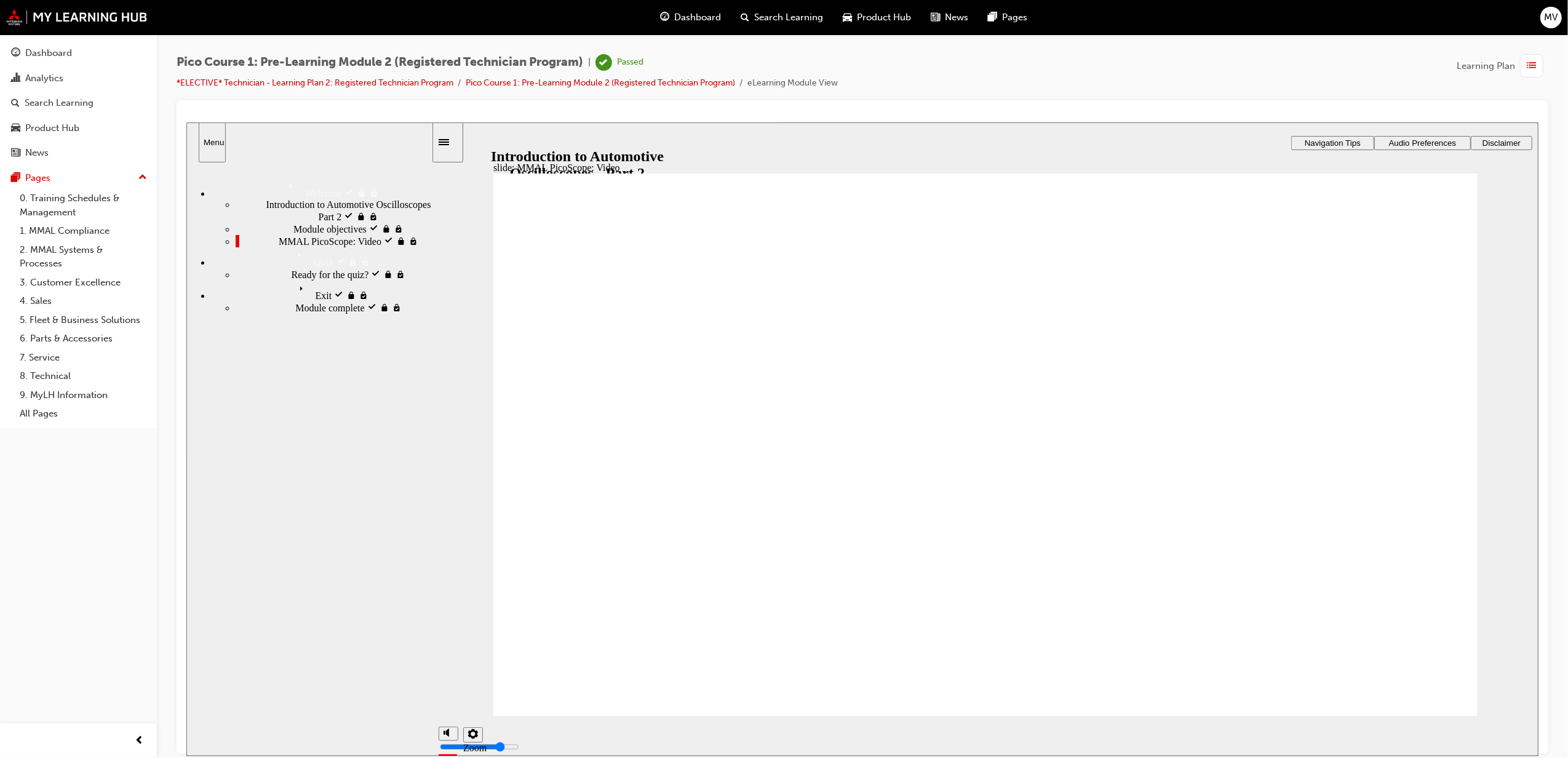
click at [1278, 107] on div at bounding box center [863, 426] width 1372 height 653
